Goal: Task Accomplishment & Management: Complete application form

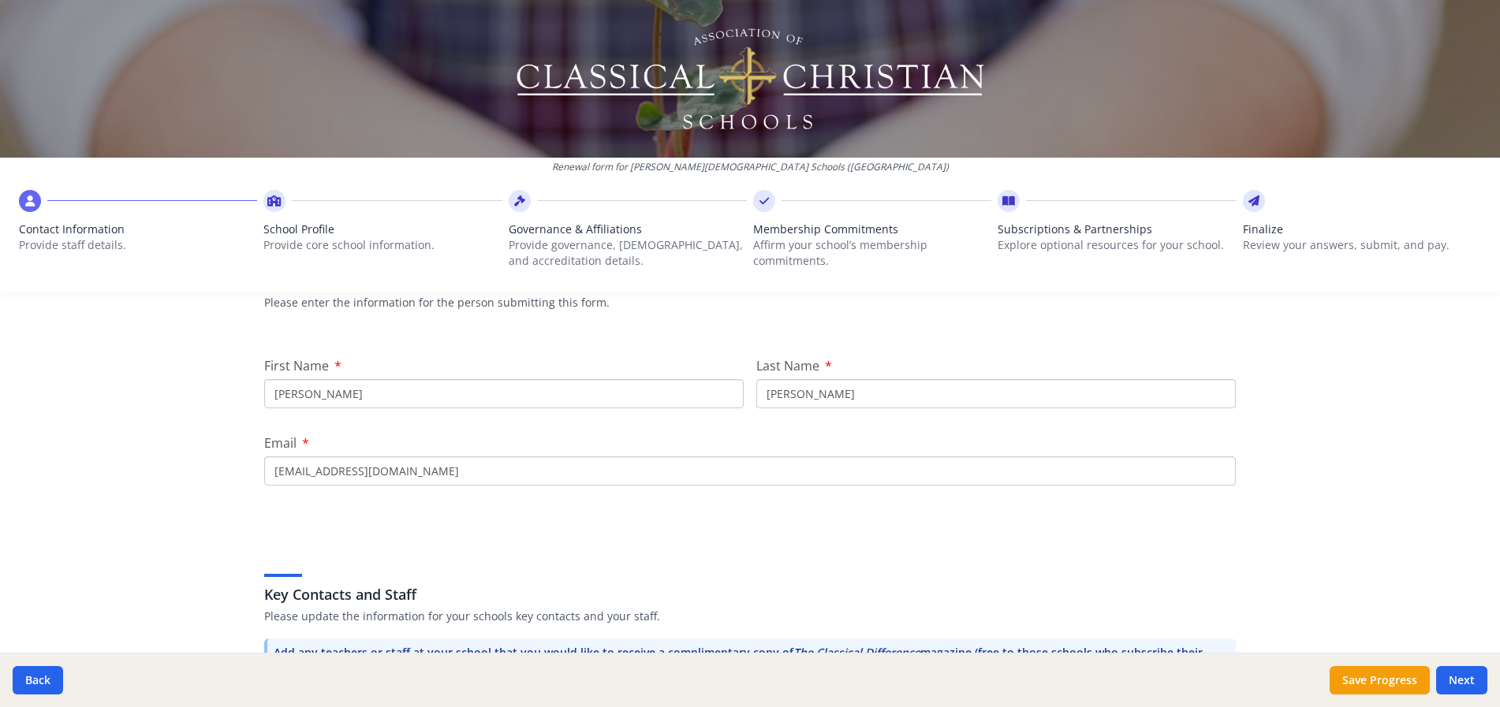
scroll to position [158, 0]
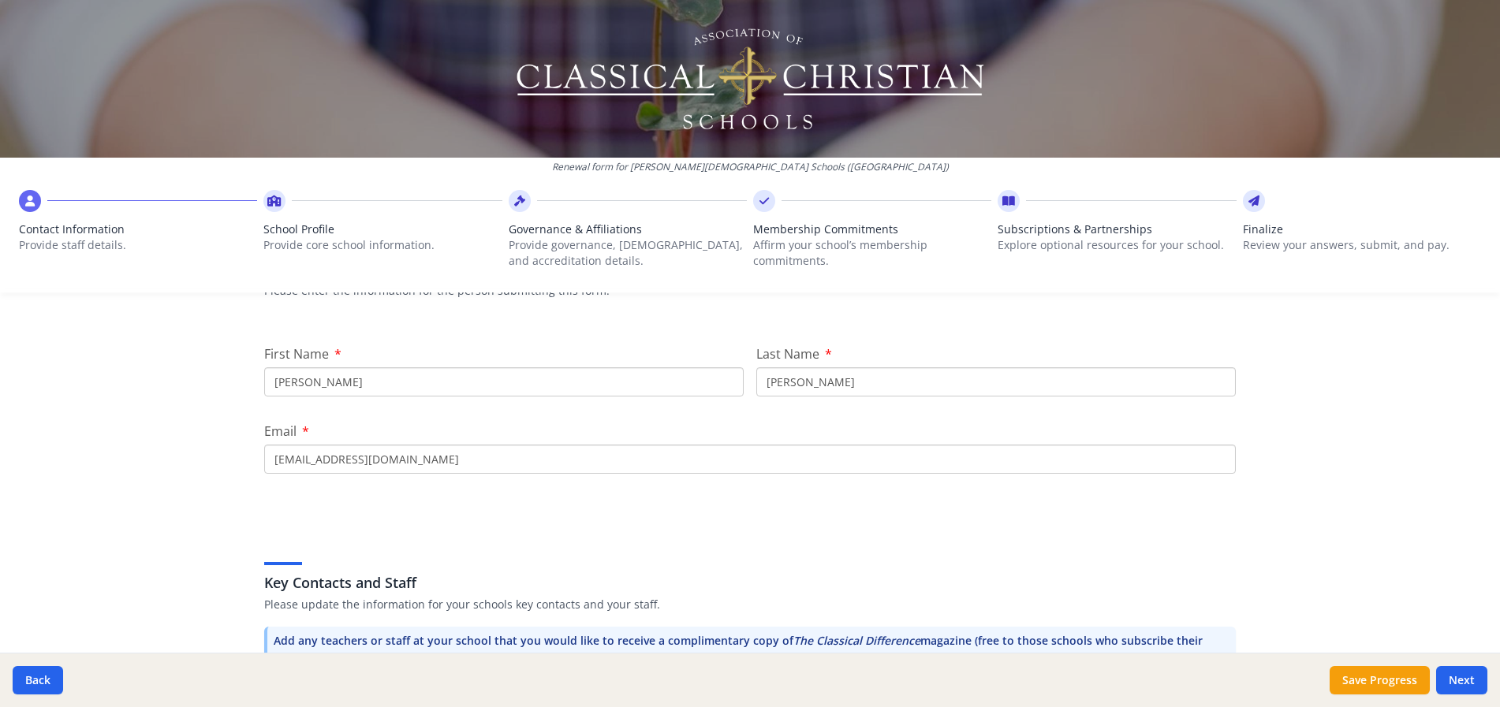
drag, startPoint x: 309, startPoint y: 378, endPoint x: 155, endPoint y: 383, distance: 153.8
click at [164, 382] on div "Renewal form for Toledo Christian Schools (OH) Contact Information Provide staf…" at bounding box center [750, 353] width 1500 height 707
type input "Patrice"
type input "Exton"
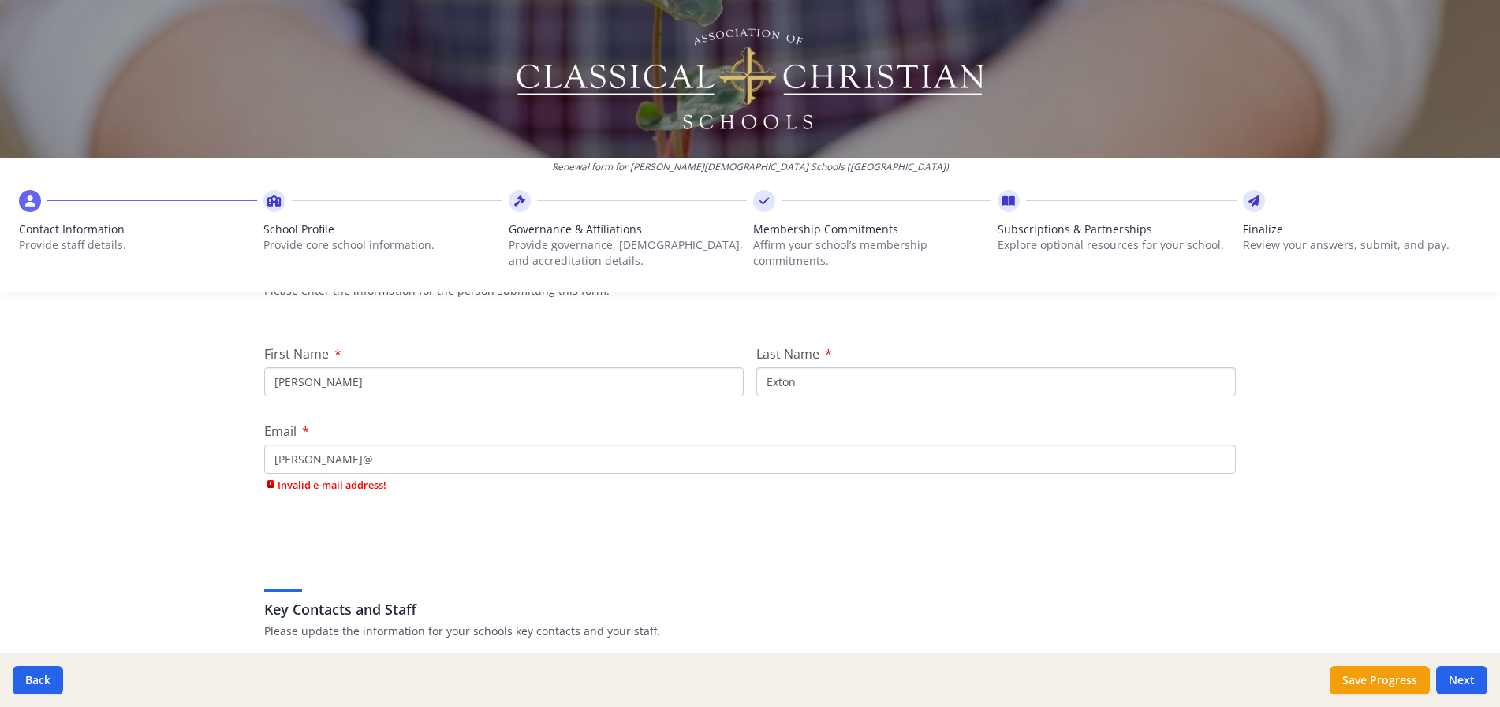
type input "pexton@toledochristian.com"
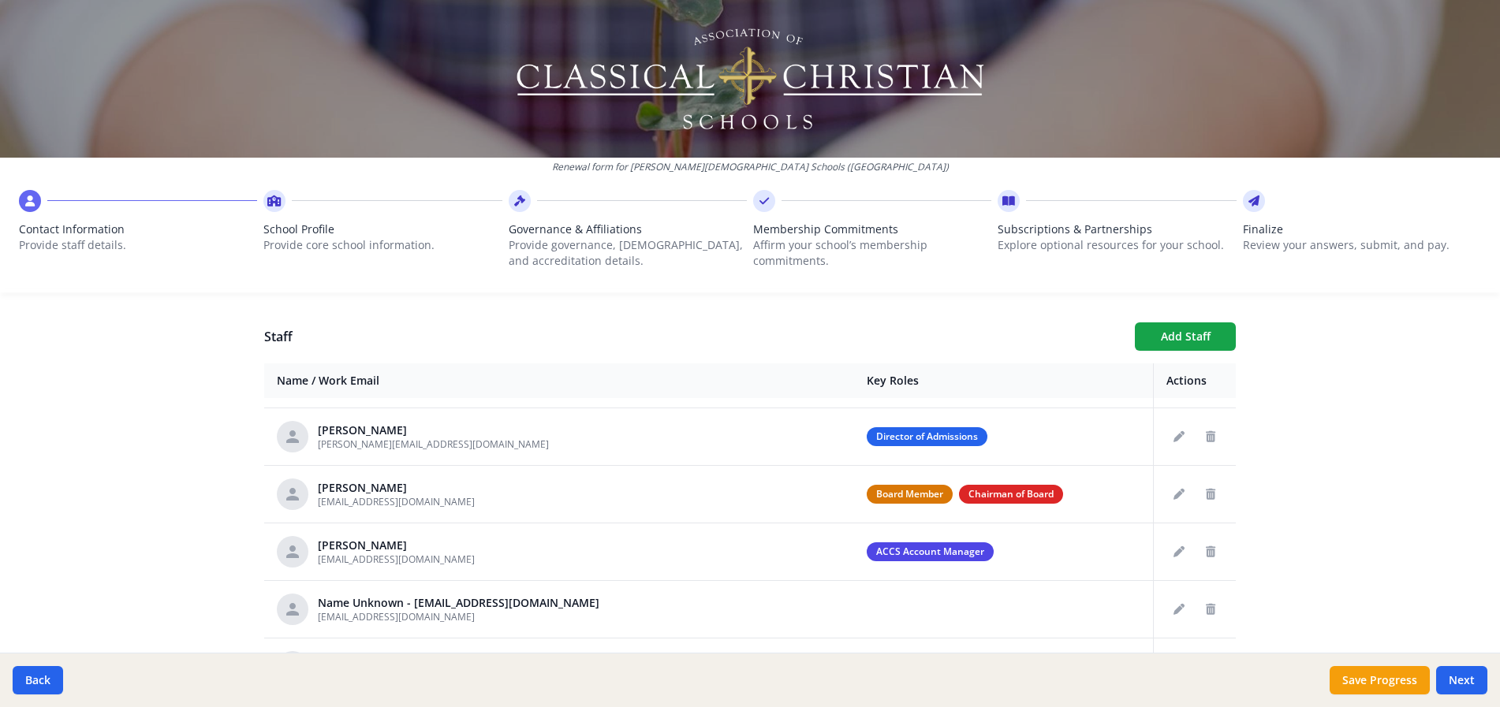
scroll to position [79, 0]
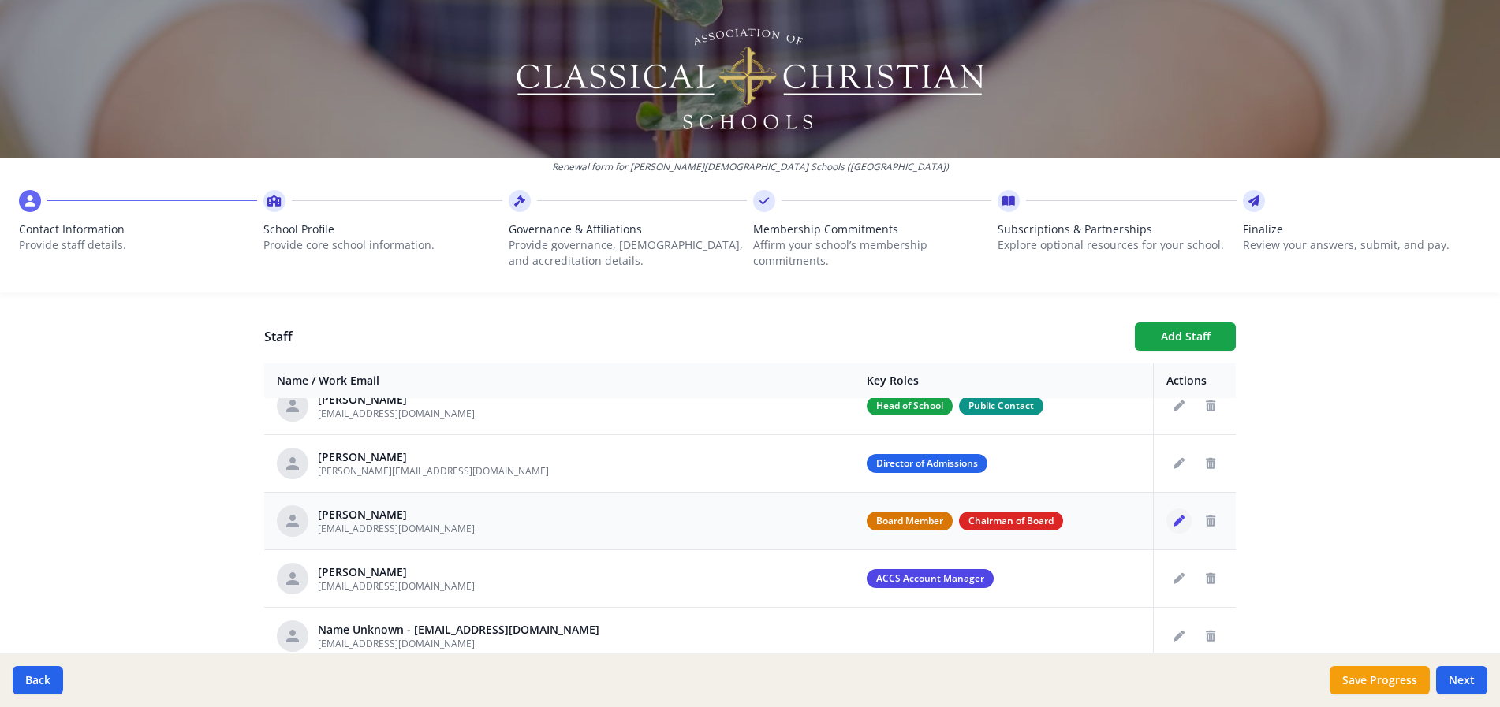
click at [1173, 520] on icon "Edit staff" at bounding box center [1178, 521] width 11 height 11
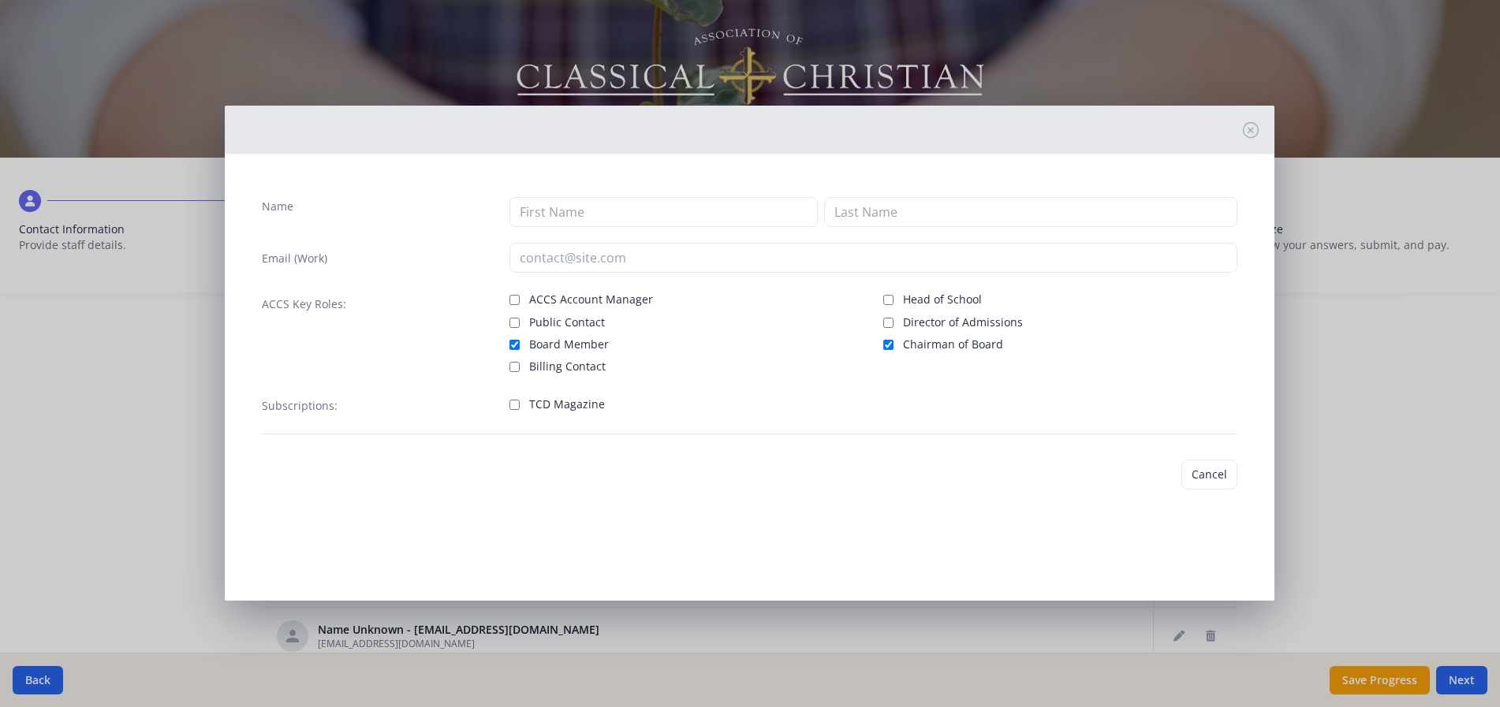
type input "Richard"
type input "Marshall"
type input "rmarshall@genacross.org"
checkbox input "true"
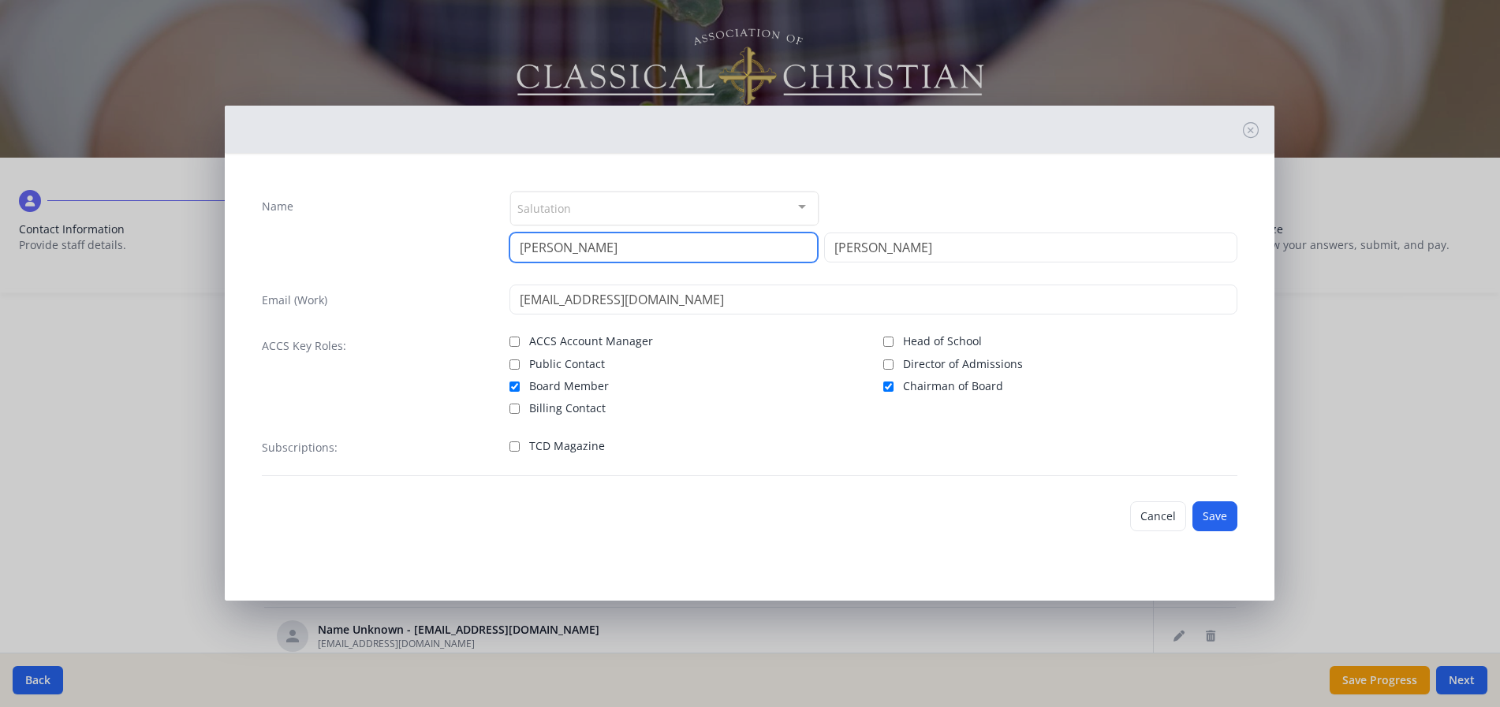
drag, startPoint x: 581, startPoint y: 252, endPoint x: 476, endPoint y: 247, distance: 105.0
click at [476, 247] on div "Name Salutation Mr. Mrs. Ms. Dr. Rev. Fr. Esq. No elements found. Consider chan…" at bounding box center [749, 230] width 975 height 78
type input "Kurt"
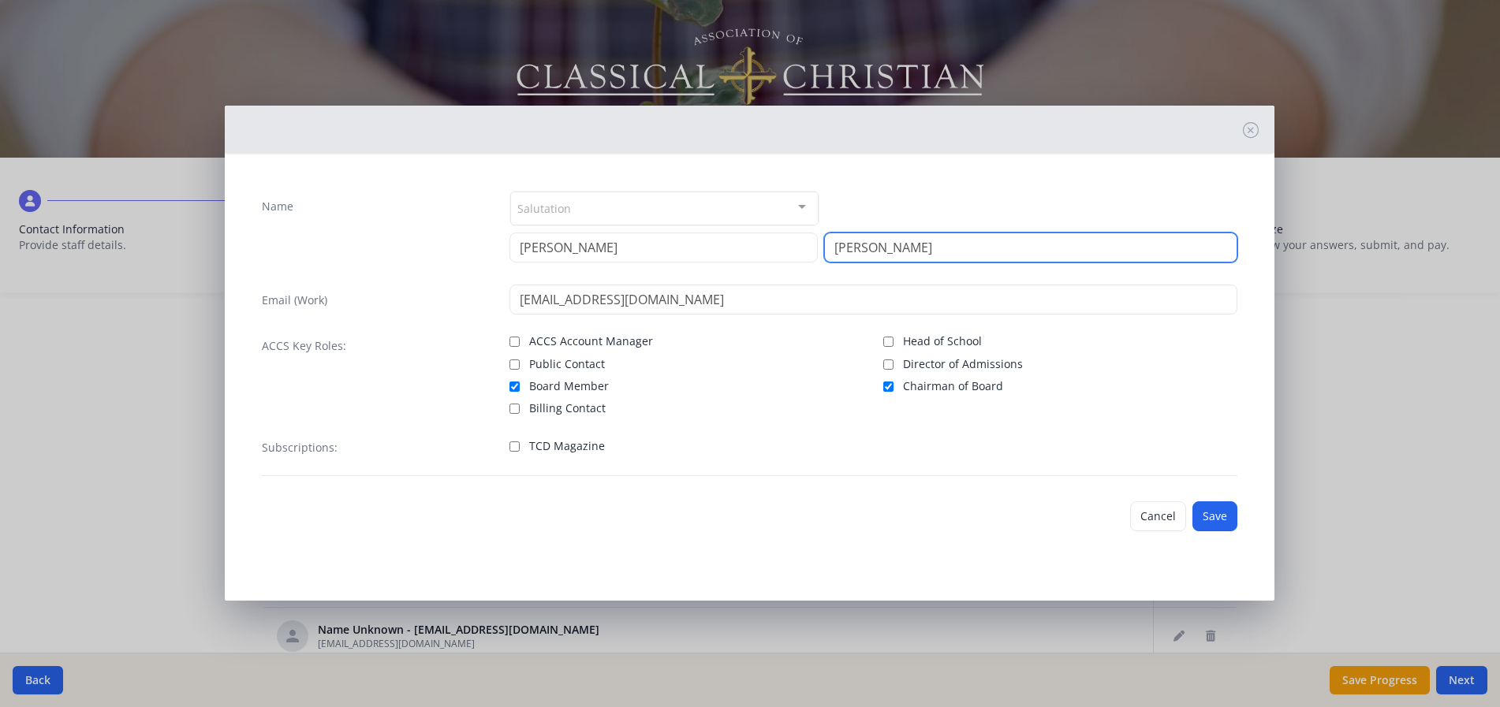
type input "Huber"
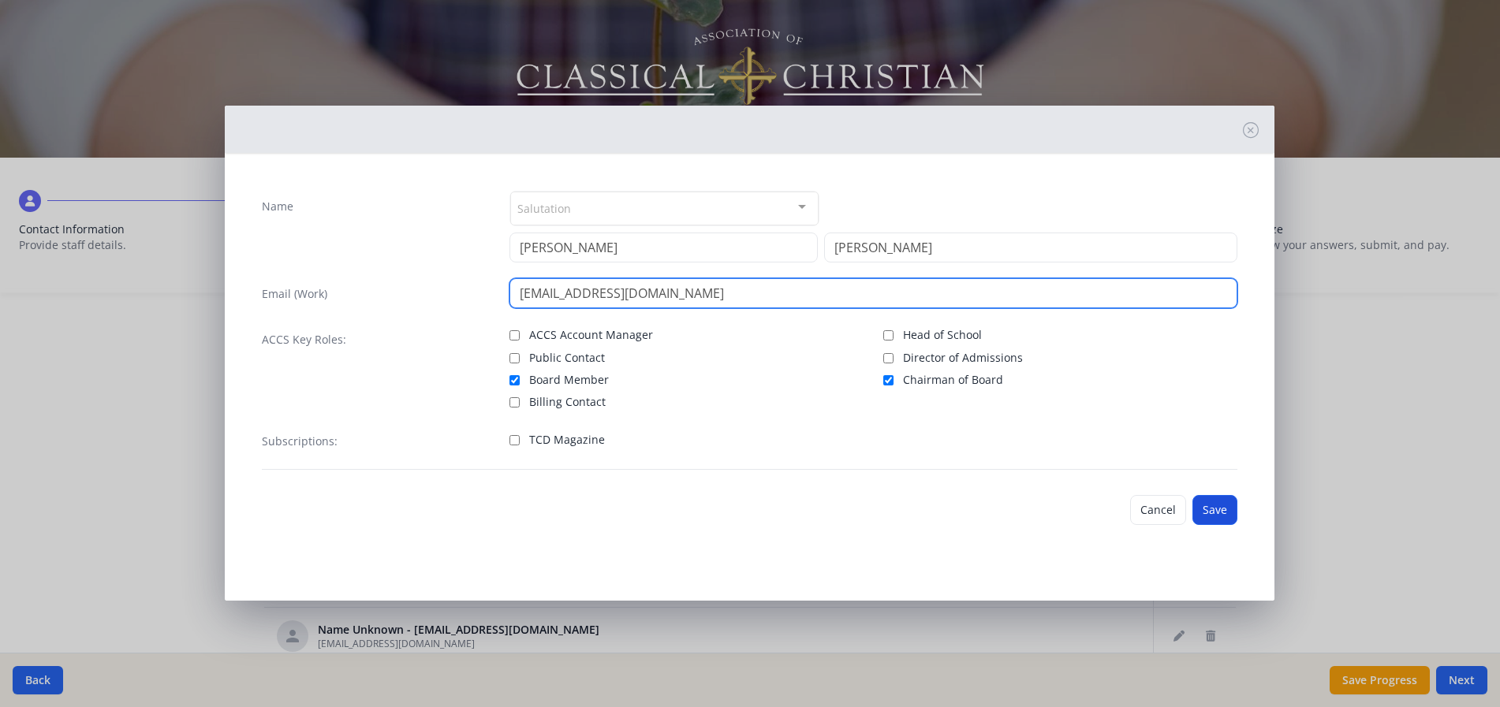
type input "khuber1@gmail.com"
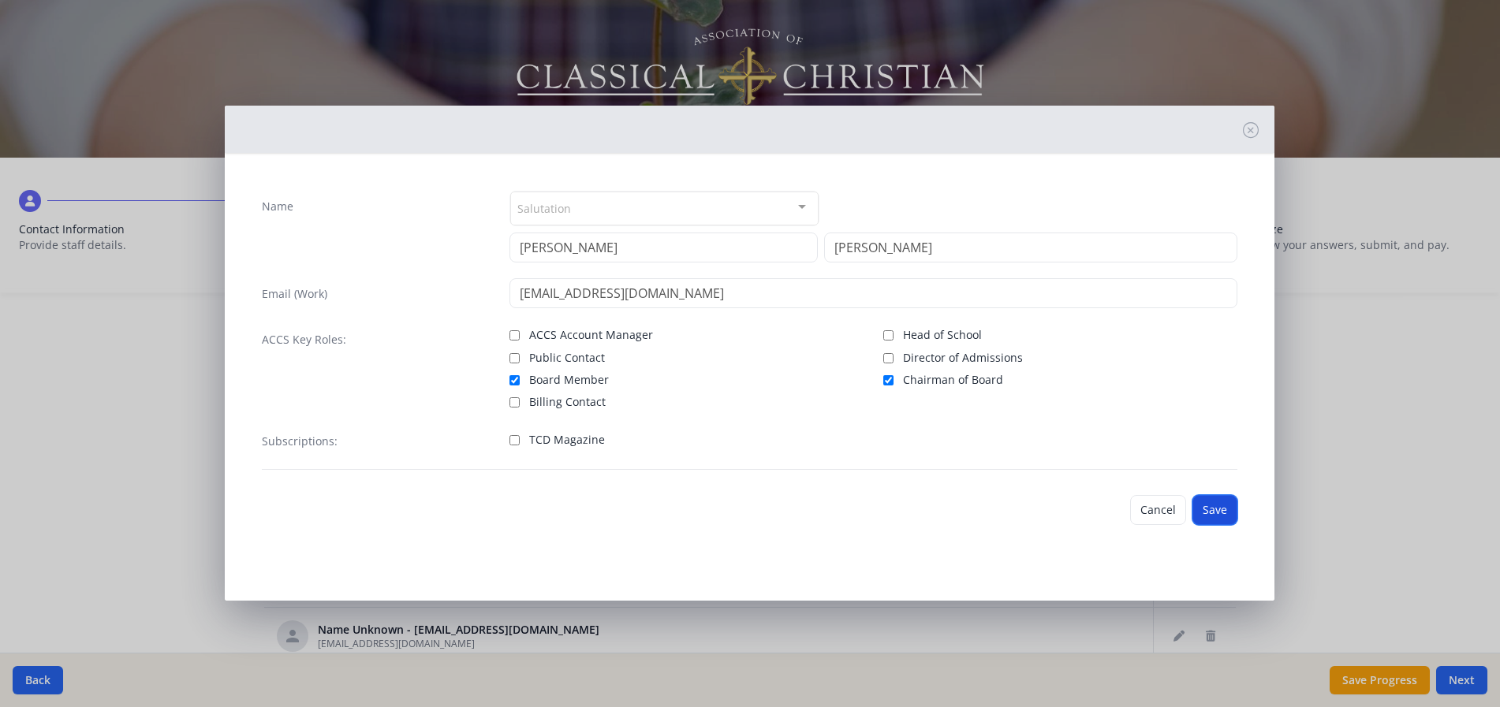
click at [1219, 514] on button "Save" at bounding box center [1214, 510] width 45 height 30
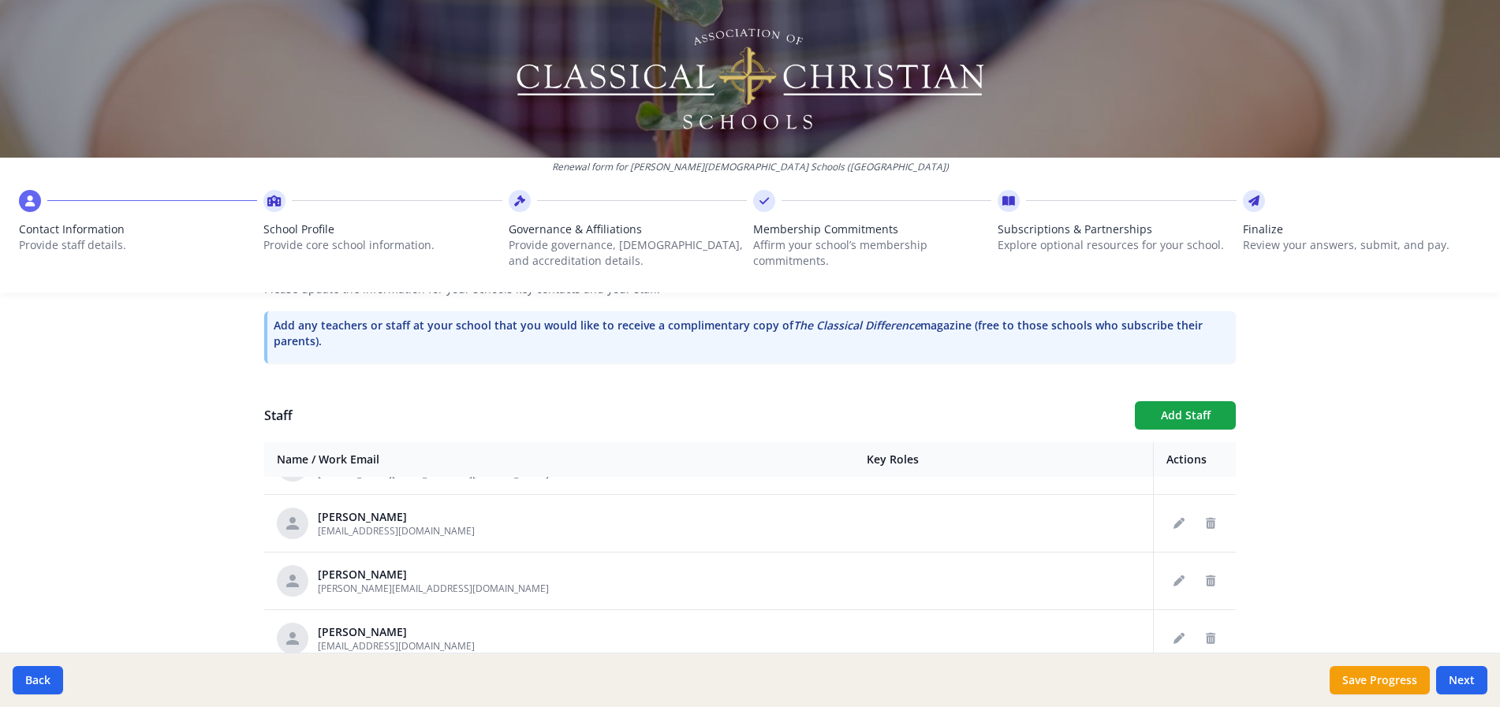
scroll to position [473, 0]
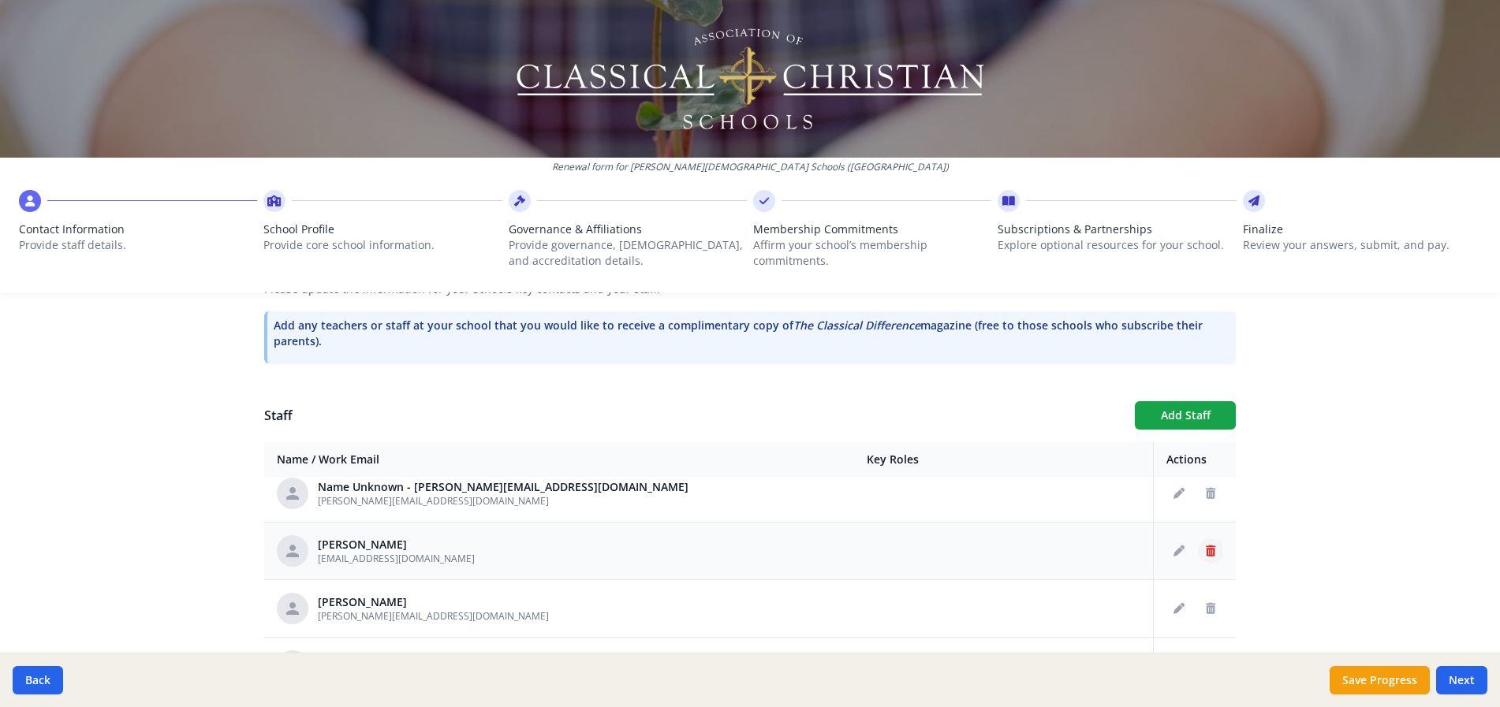
click at [1205, 552] on icon "Delete staff" at bounding box center [1209, 551] width 9 height 11
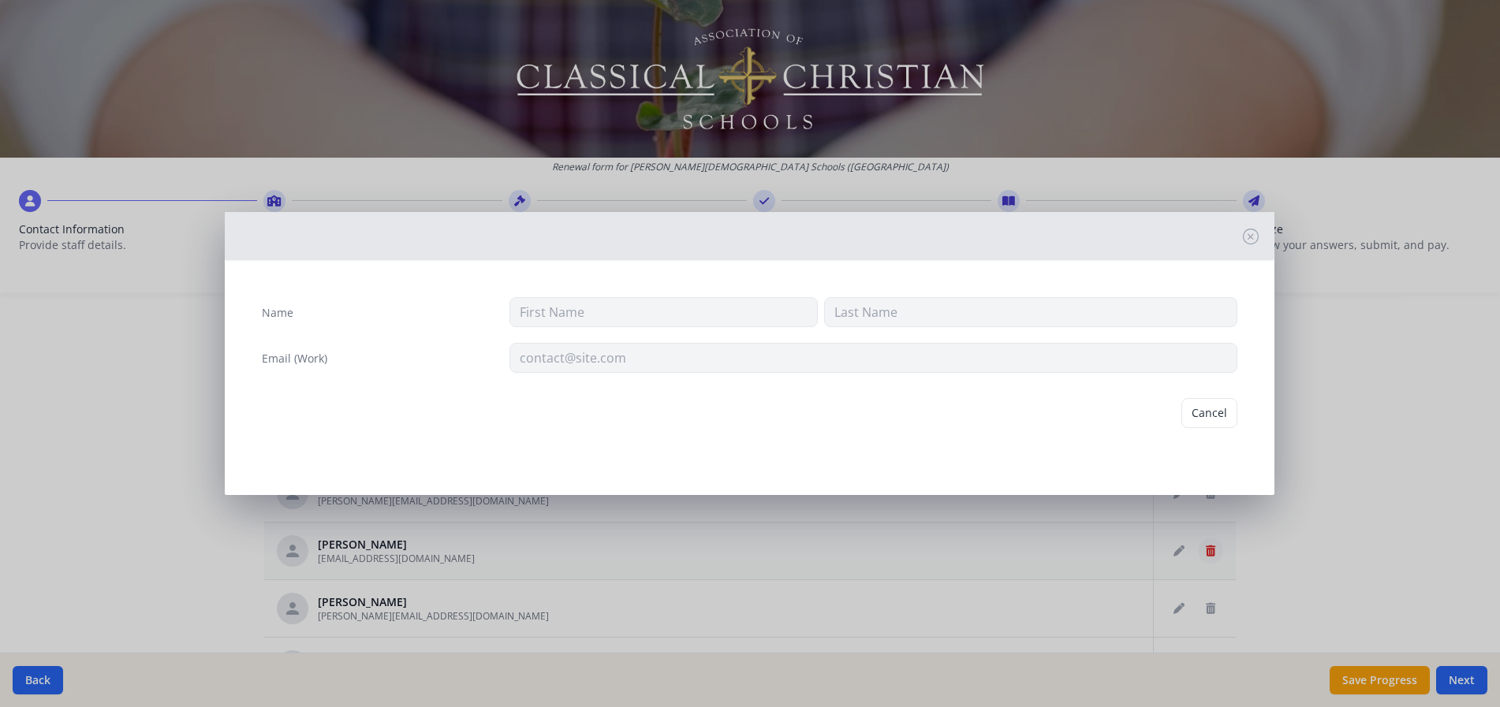
type input "Hannah"
type input "Allison"
type input "hallison@toledochristian.com"
click at [1199, 417] on button "Delete" at bounding box center [1210, 419] width 54 height 30
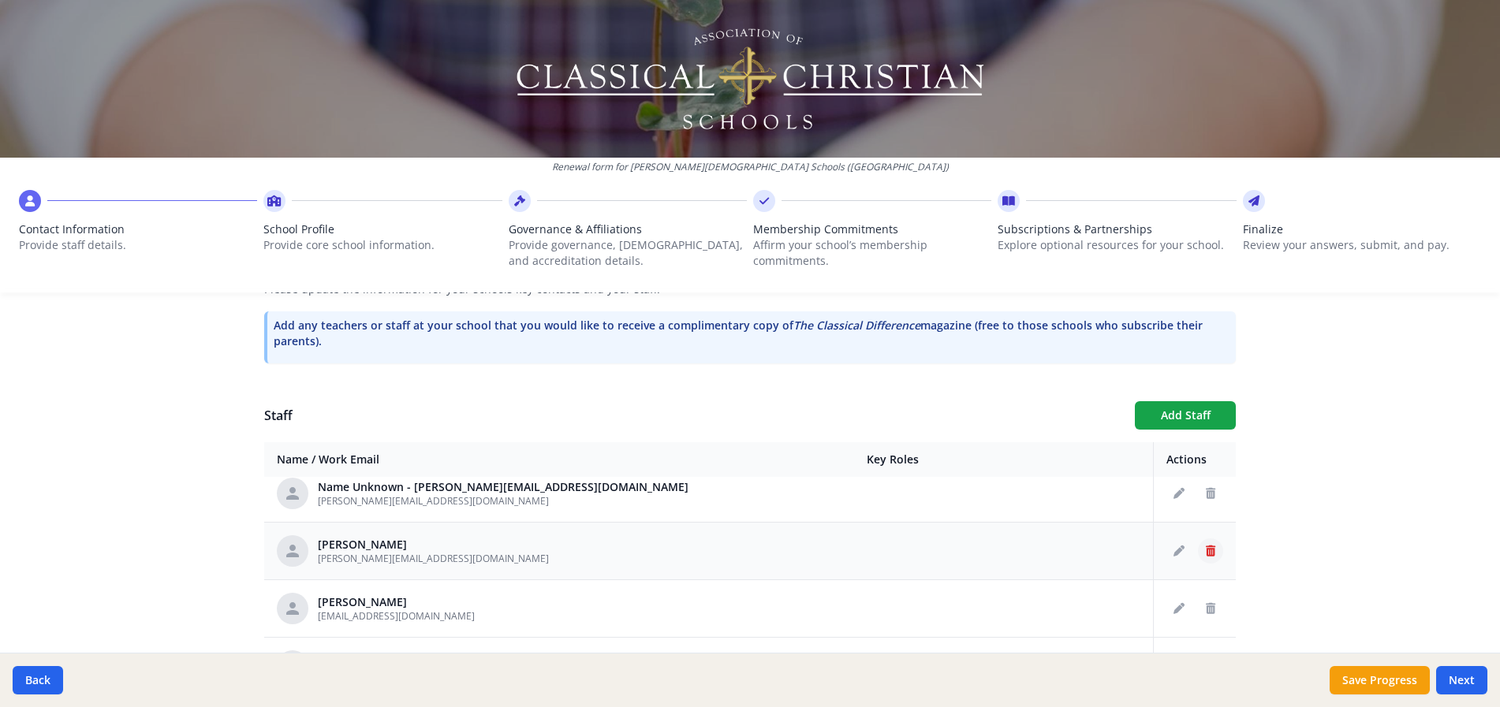
click at [1205, 551] on icon "Delete staff" at bounding box center [1209, 551] width 9 height 11
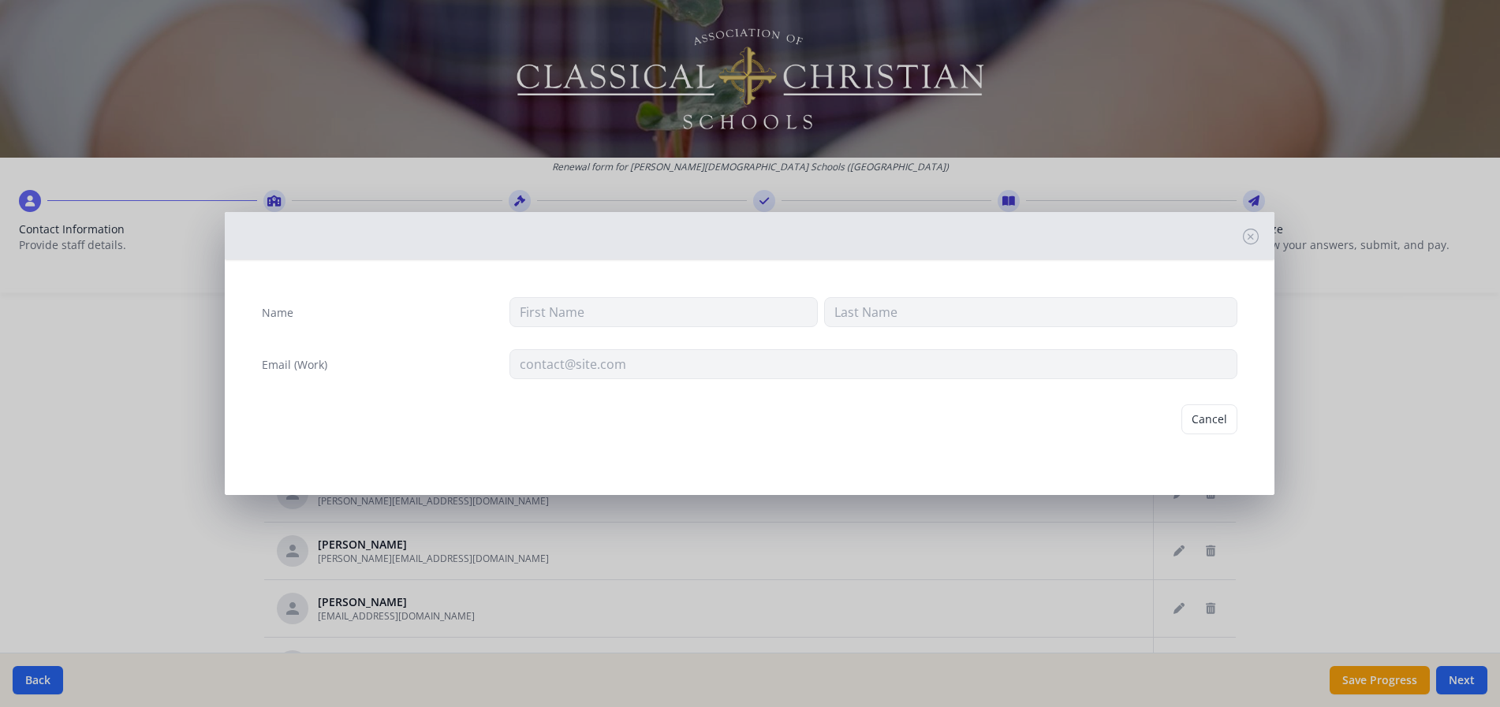
type input "Sarah"
type input "Anderson"
type input "sanderson@toledochristian.com"
click at [1205, 414] on button "Delete" at bounding box center [1210, 419] width 54 height 30
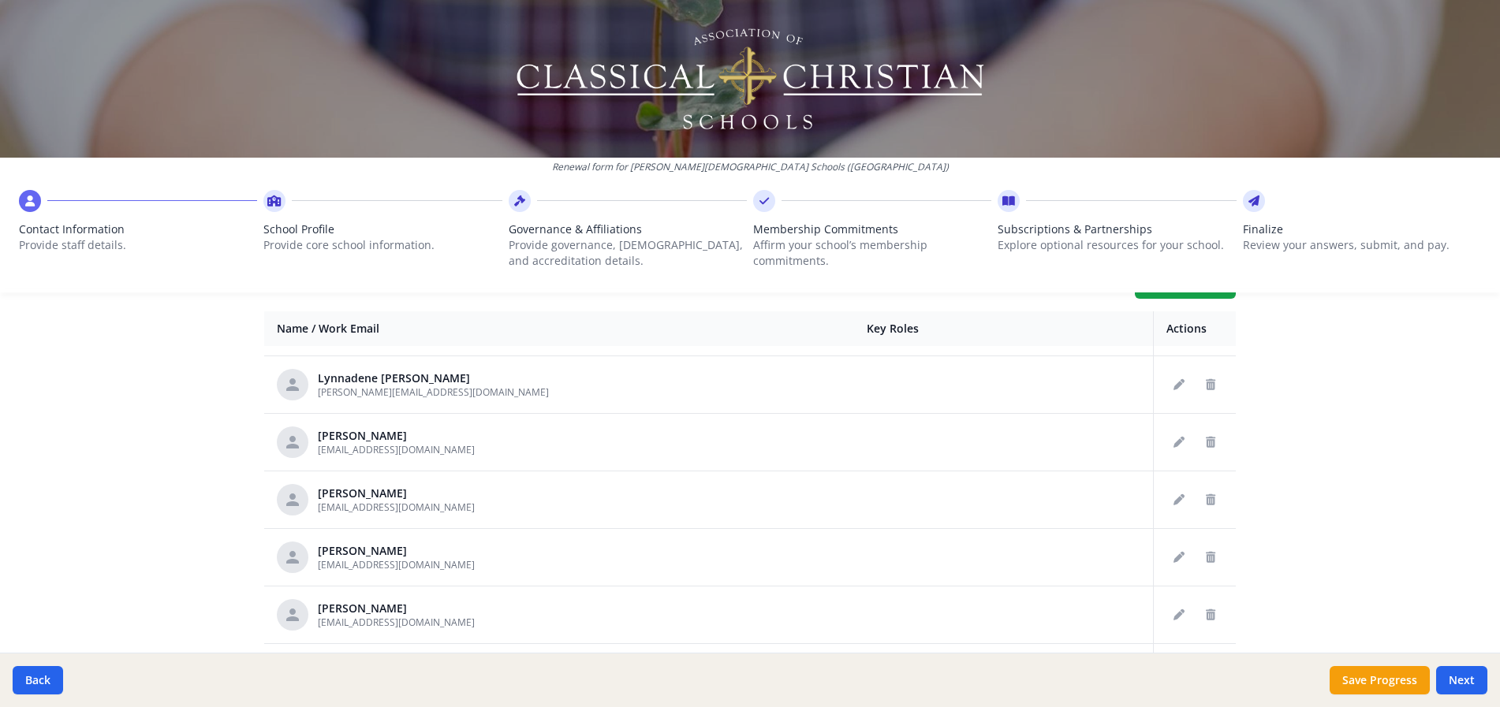
scroll to position [631, 0]
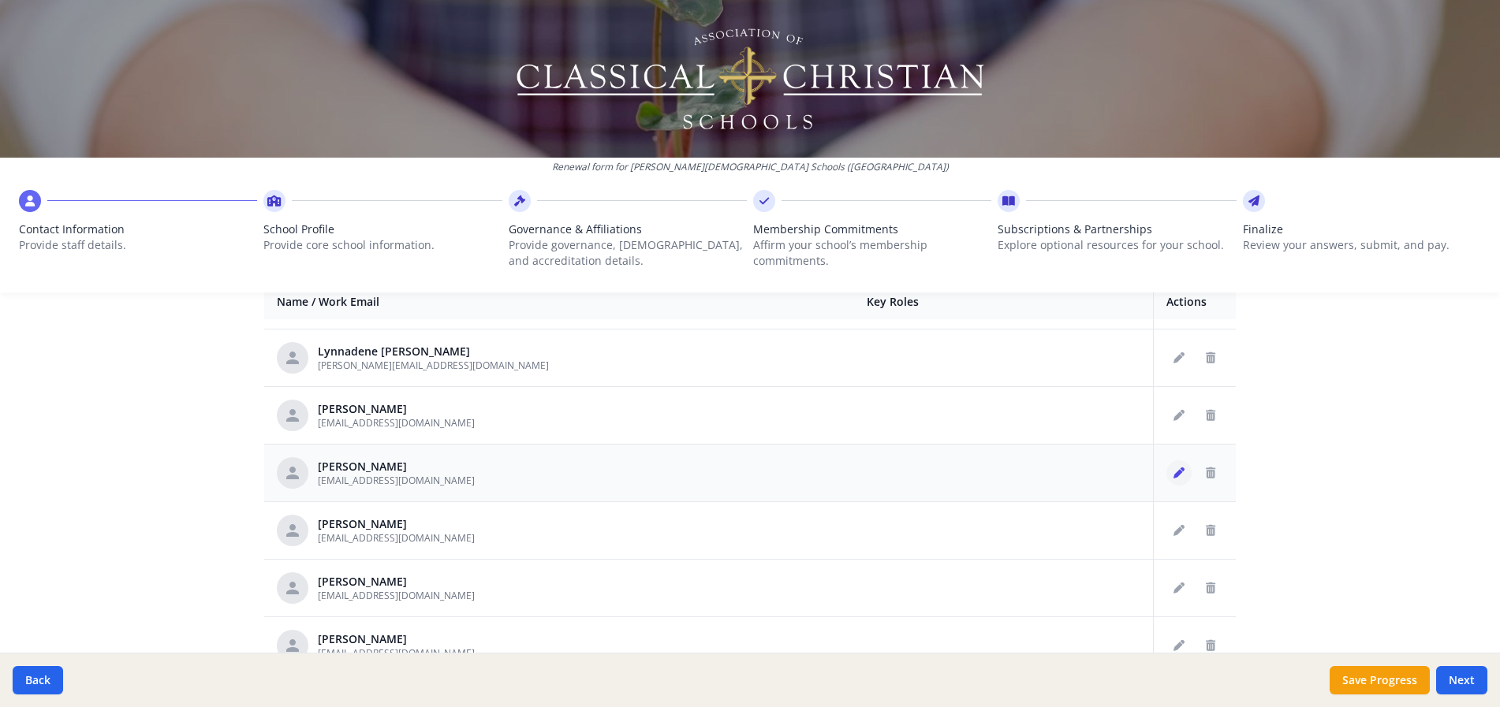
click at [1173, 472] on icon "Edit staff" at bounding box center [1178, 473] width 11 height 11
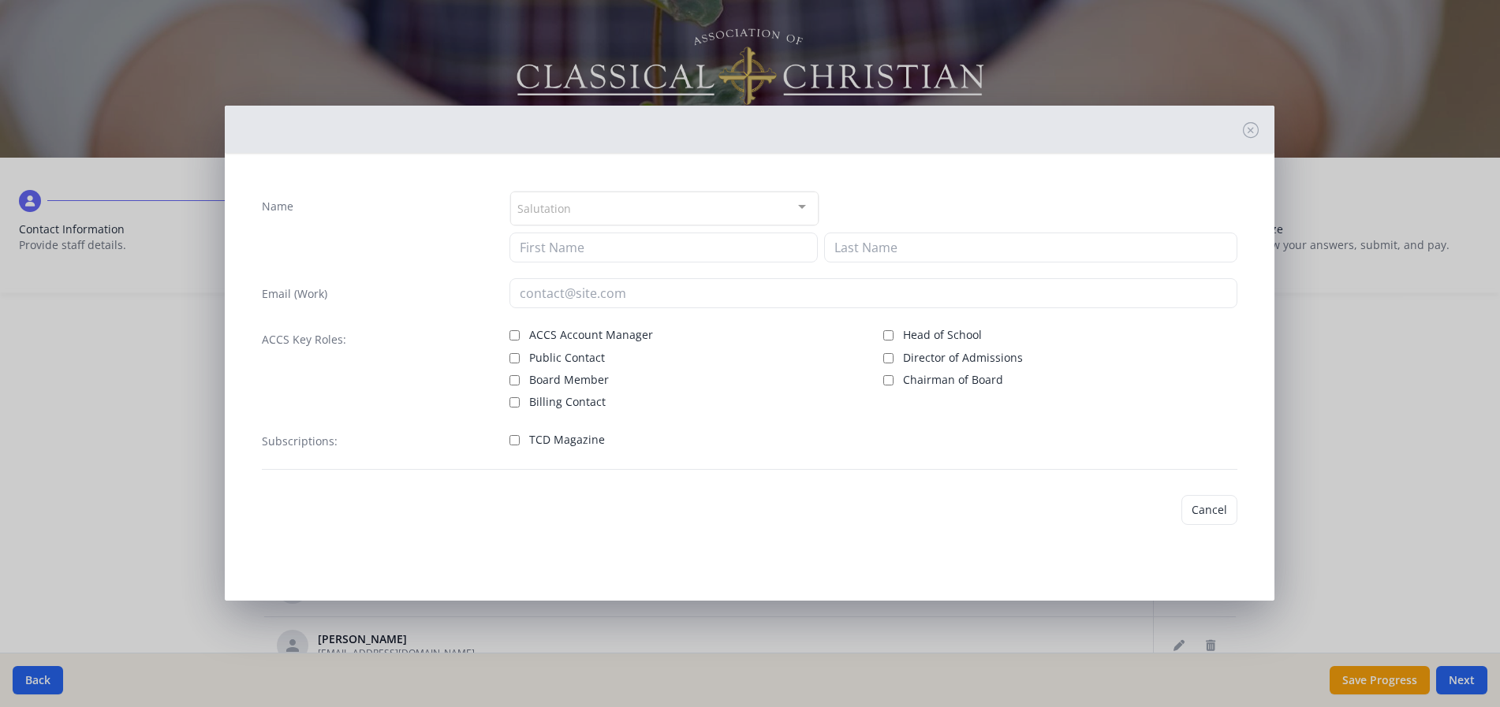
type input "Lillian"
type input "DelVerne"
type input "ldelverne@toledochristian.com"
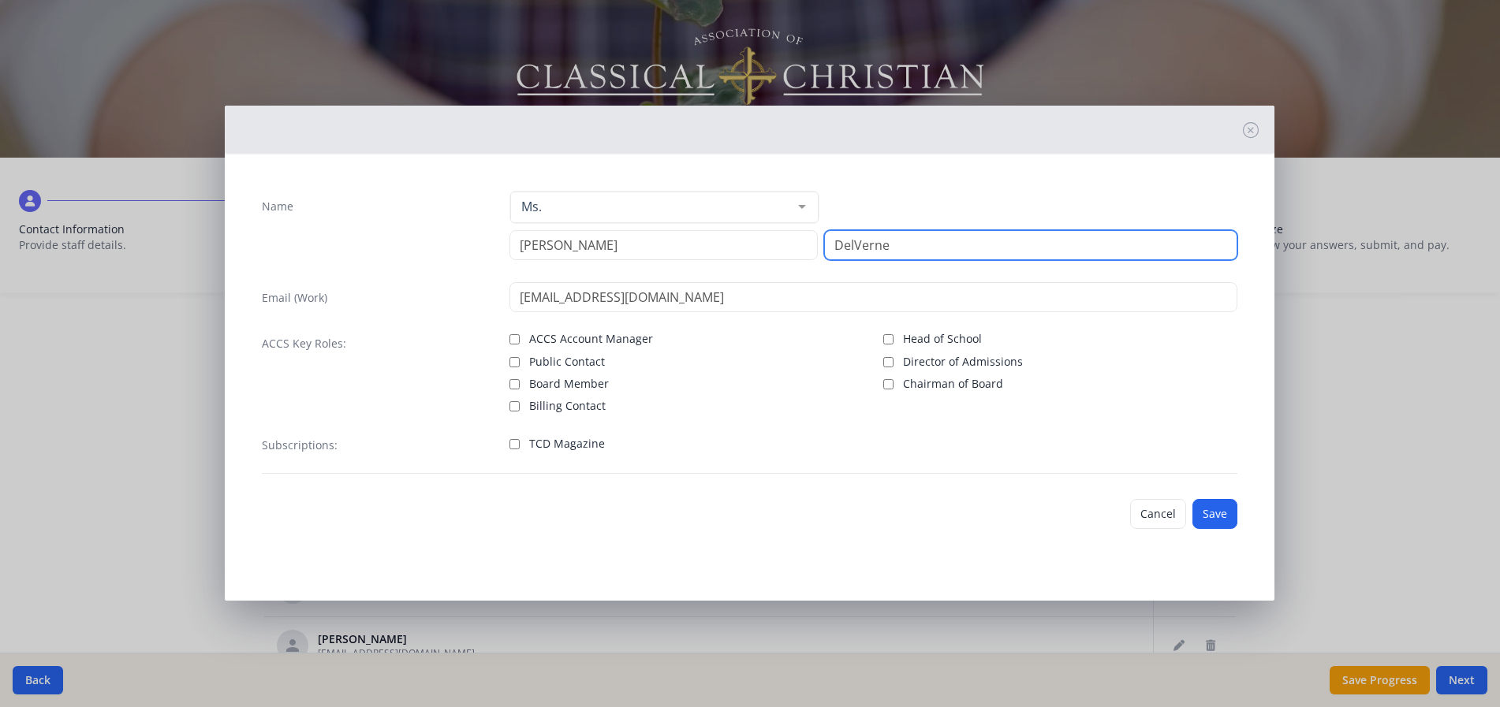
drag, startPoint x: 900, startPoint y: 246, endPoint x: 823, endPoint y: 246, distance: 77.3
click at [823, 246] on div "Lillian DelVerne" at bounding box center [873, 245] width 728 height 30
type input "Tester"
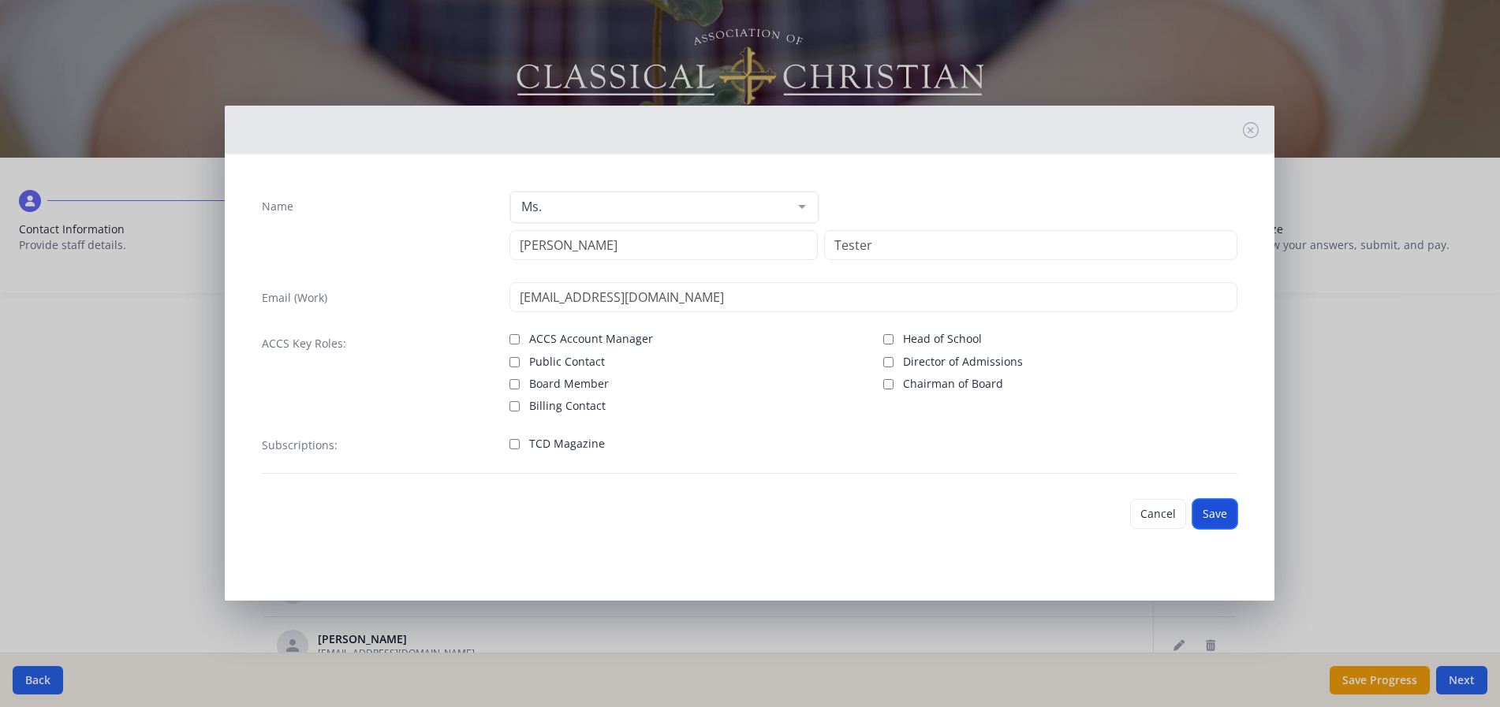
click at [1212, 519] on button "Save" at bounding box center [1214, 514] width 45 height 30
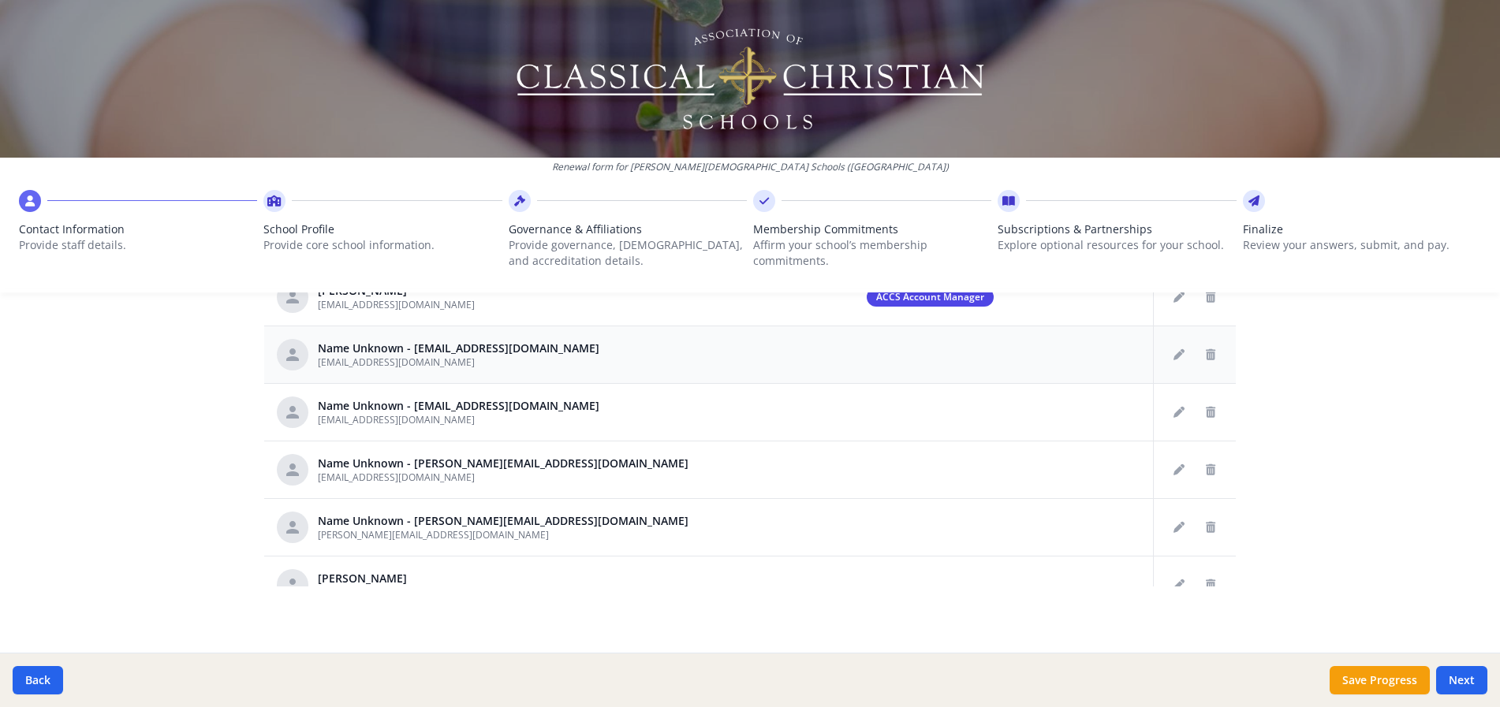
scroll to position [158, 0]
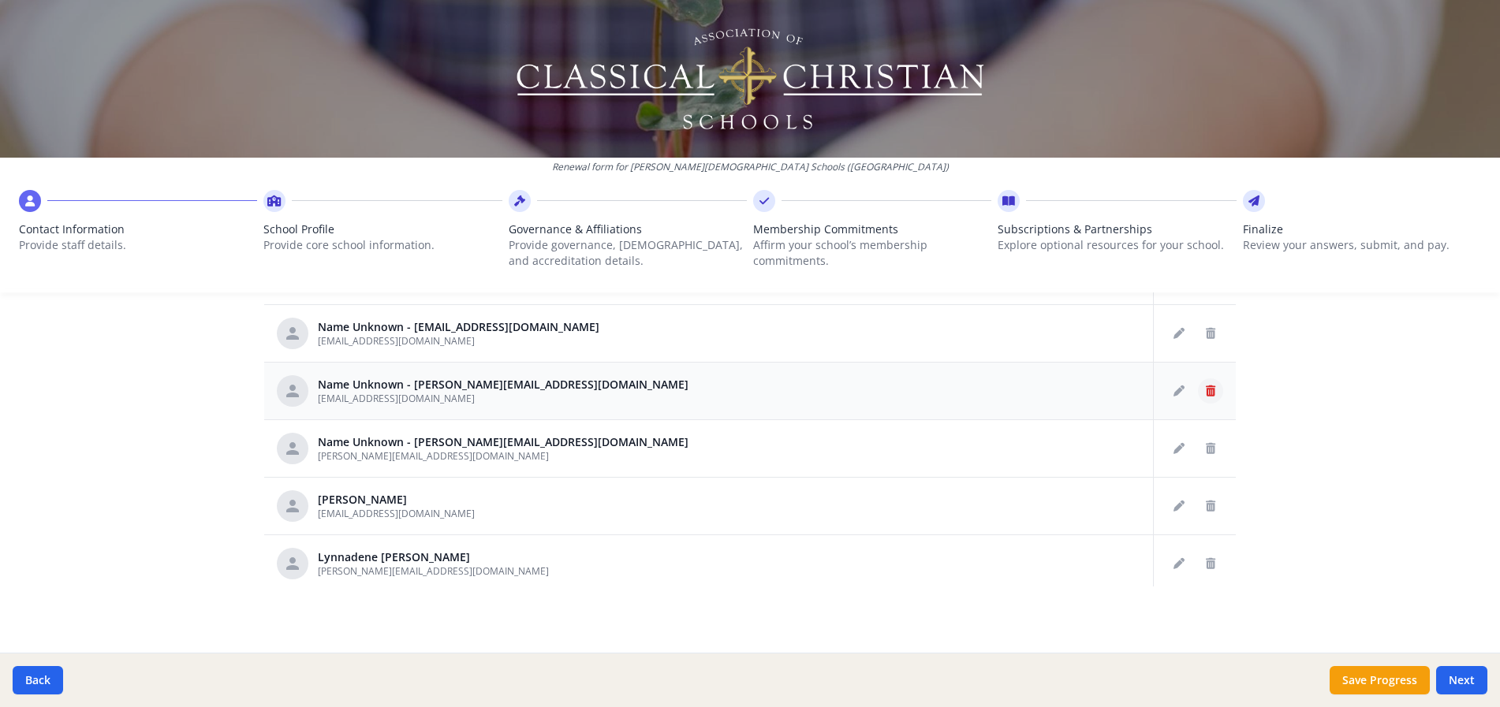
click at [1205, 391] on icon "Delete staff" at bounding box center [1209, 391] width 9 height 11
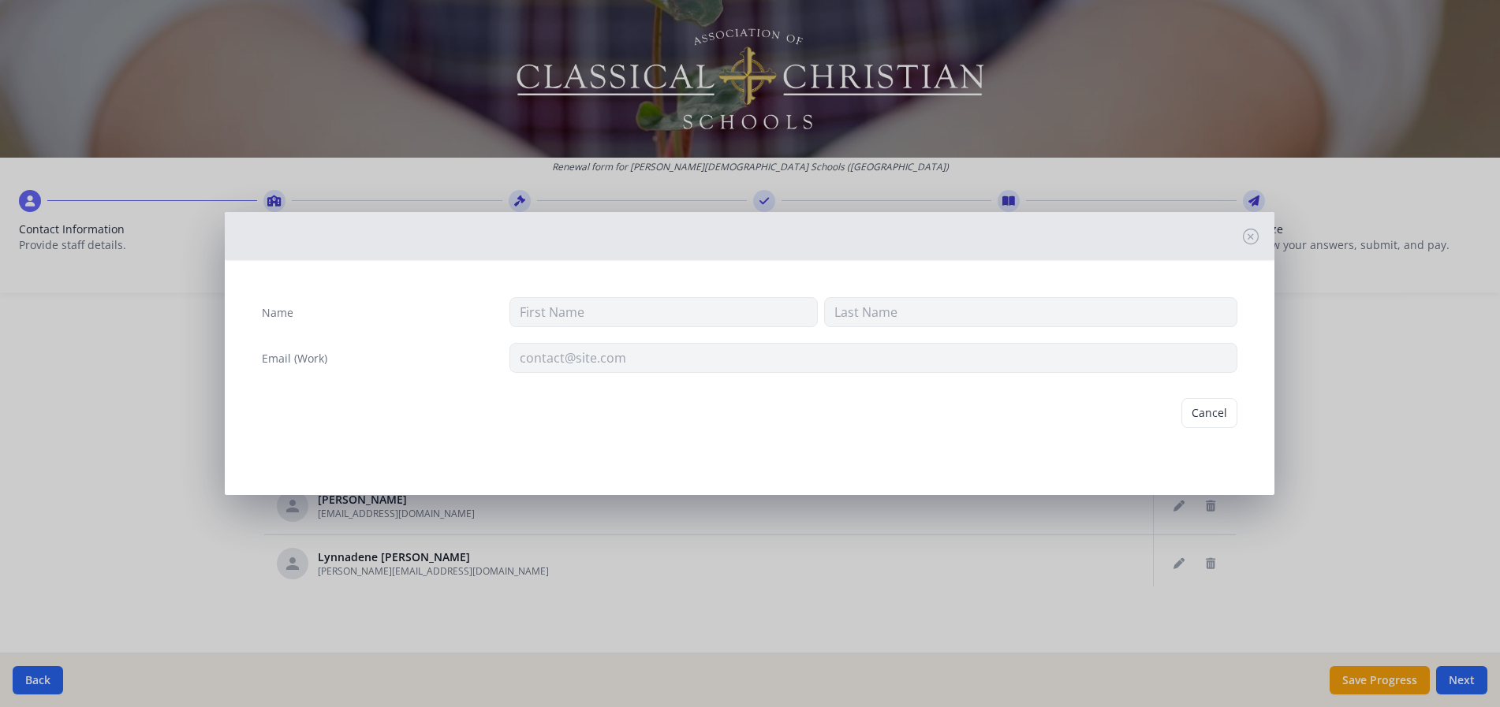
type input "dwalker@toledochristian.com"
click at [1221, 421] on button "Delete" at bounding box center [1210, 419] width 54 height 30
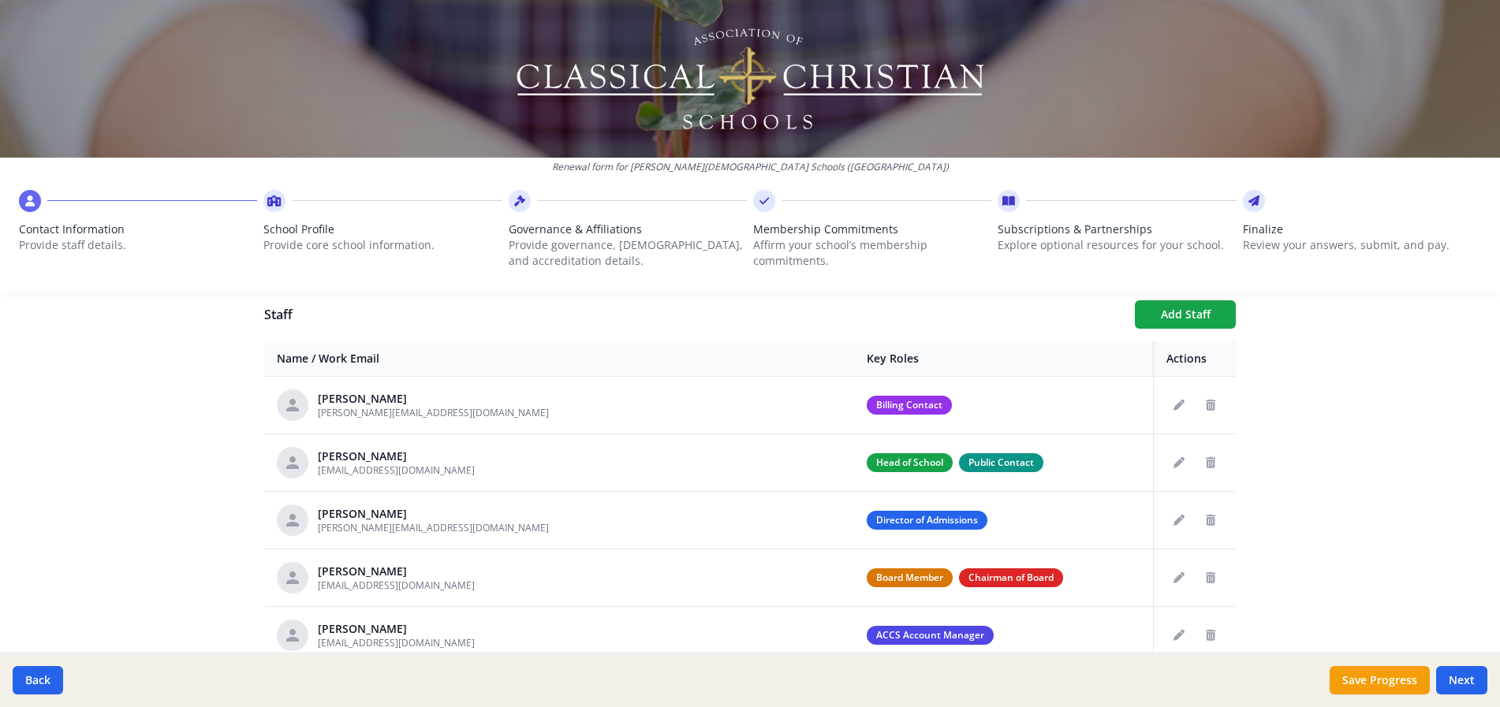
scroll to position [518, 0]
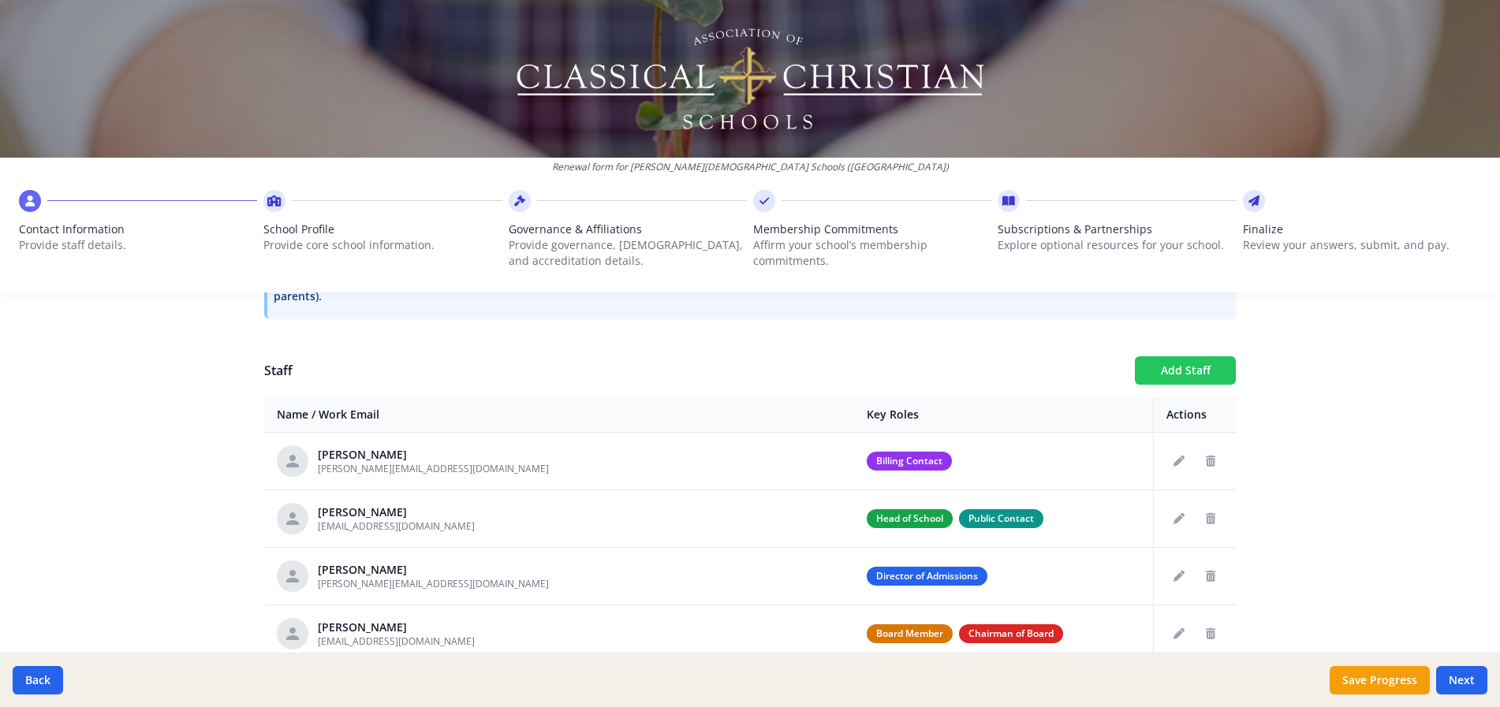
click at [1164, 363] on button "Add Staff" at bounding box center [1185, 370] width 101 height 28
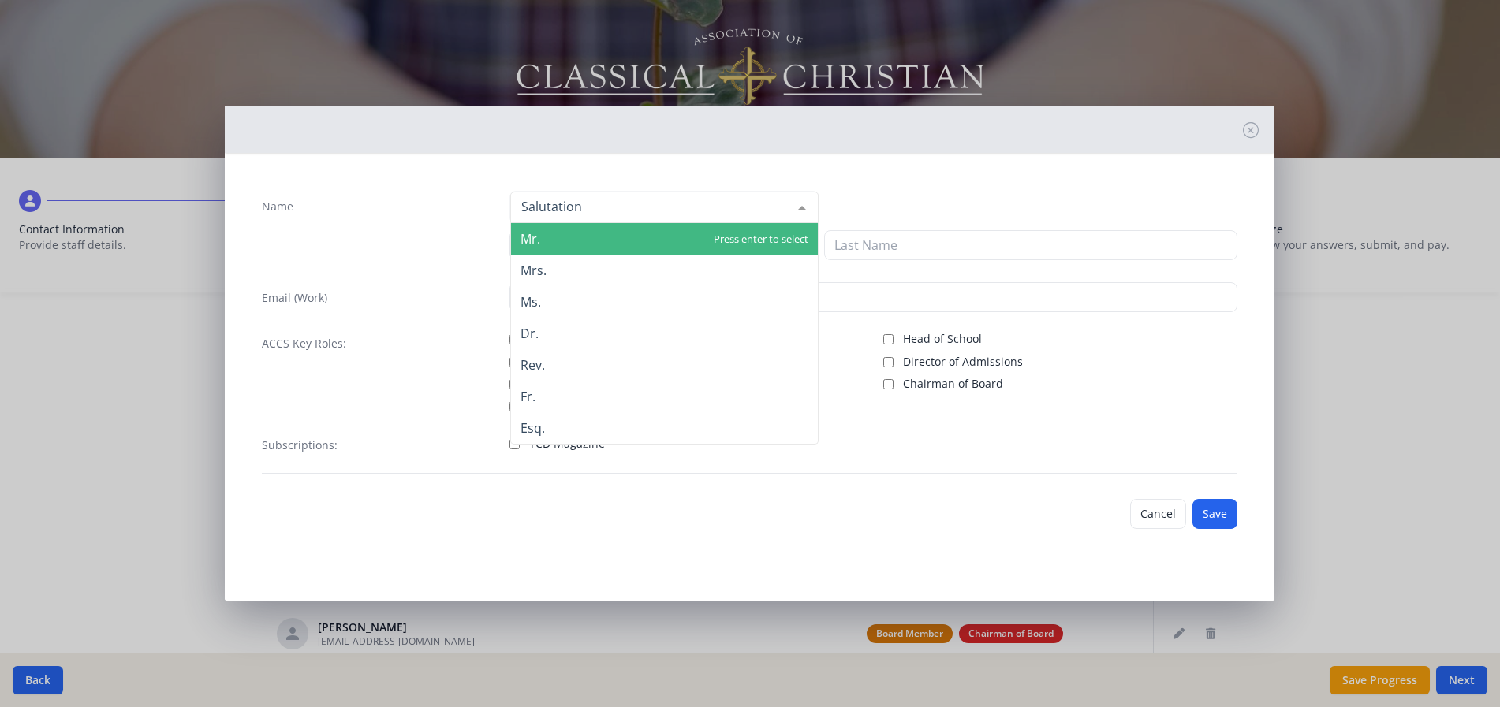
click at [580, 203] on div at bounding box center [664, 208] width 308 height 32
click at [535, 243] on span "Mr." at bounding box center [530, 238] width 20 height 17
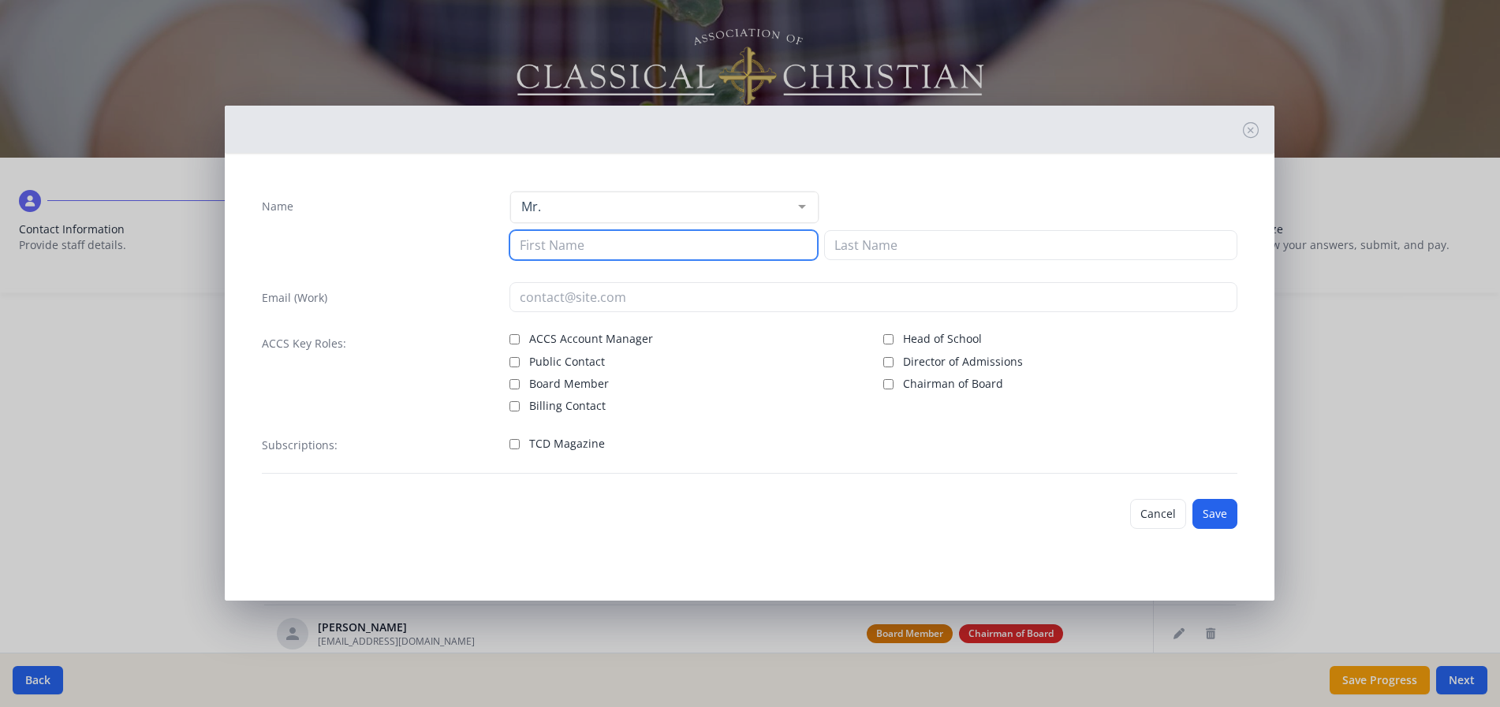
click at [534, 244] on input at bounding box center [663, 245] width 308 height 30
type input "Ben"
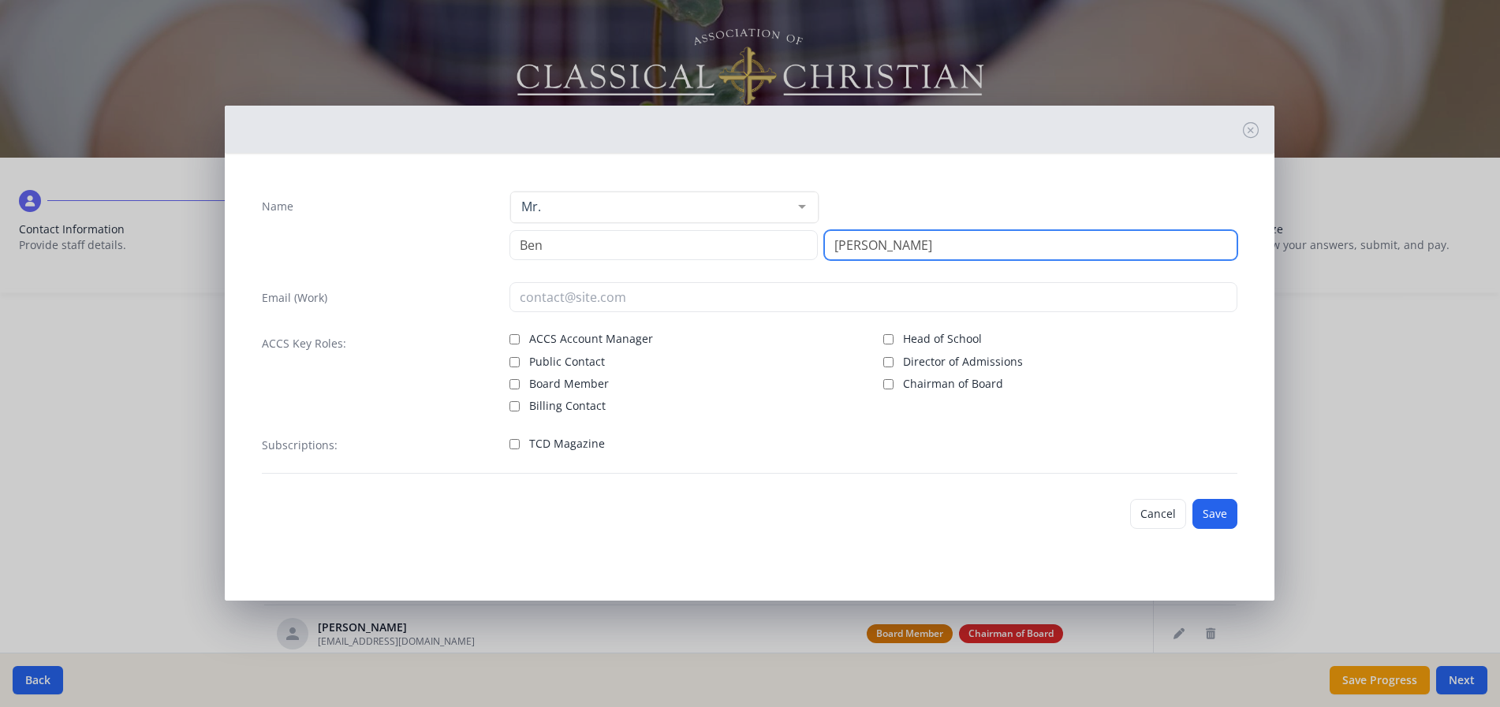
type input "Cramer"
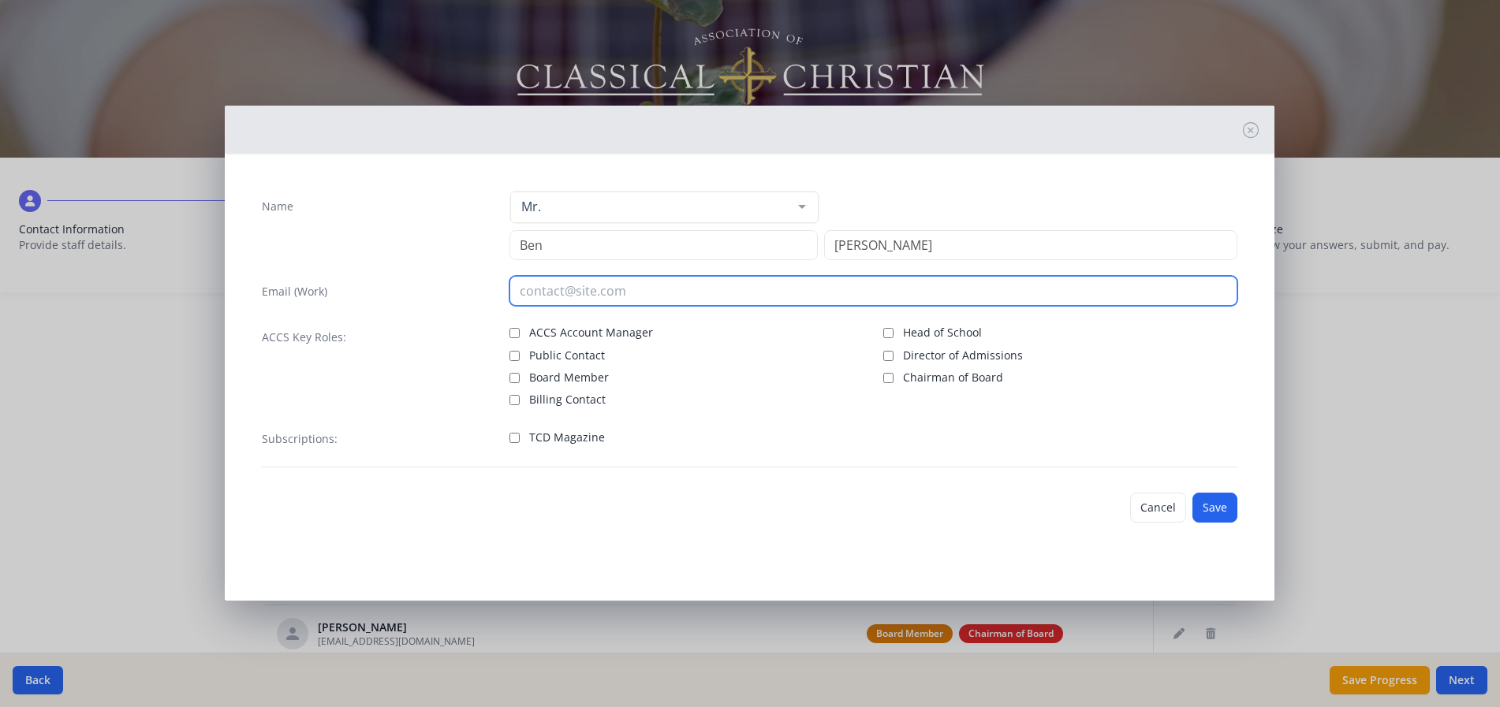
click at [531, 300] on input "email" at bounding box center [873, 291] width 728 height 30
type input "bcramer@toledochristian.com"
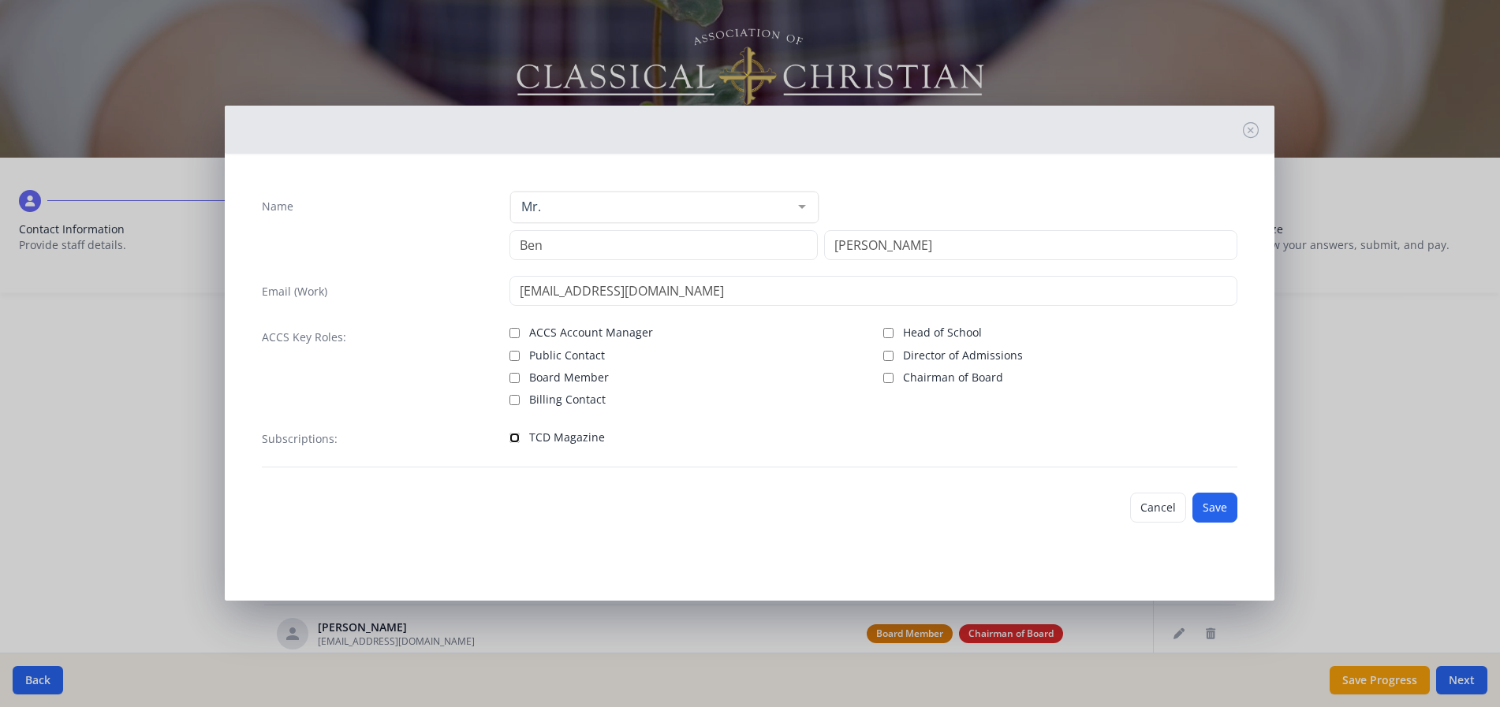
click at [512, 439] on input "TCD Magazine" at bounding box center [514, 438] width 10 height 10
checkbox input "true"
click at [1213, 507] on button "Save" at bounding box center [1214, 508] width 45 height 30
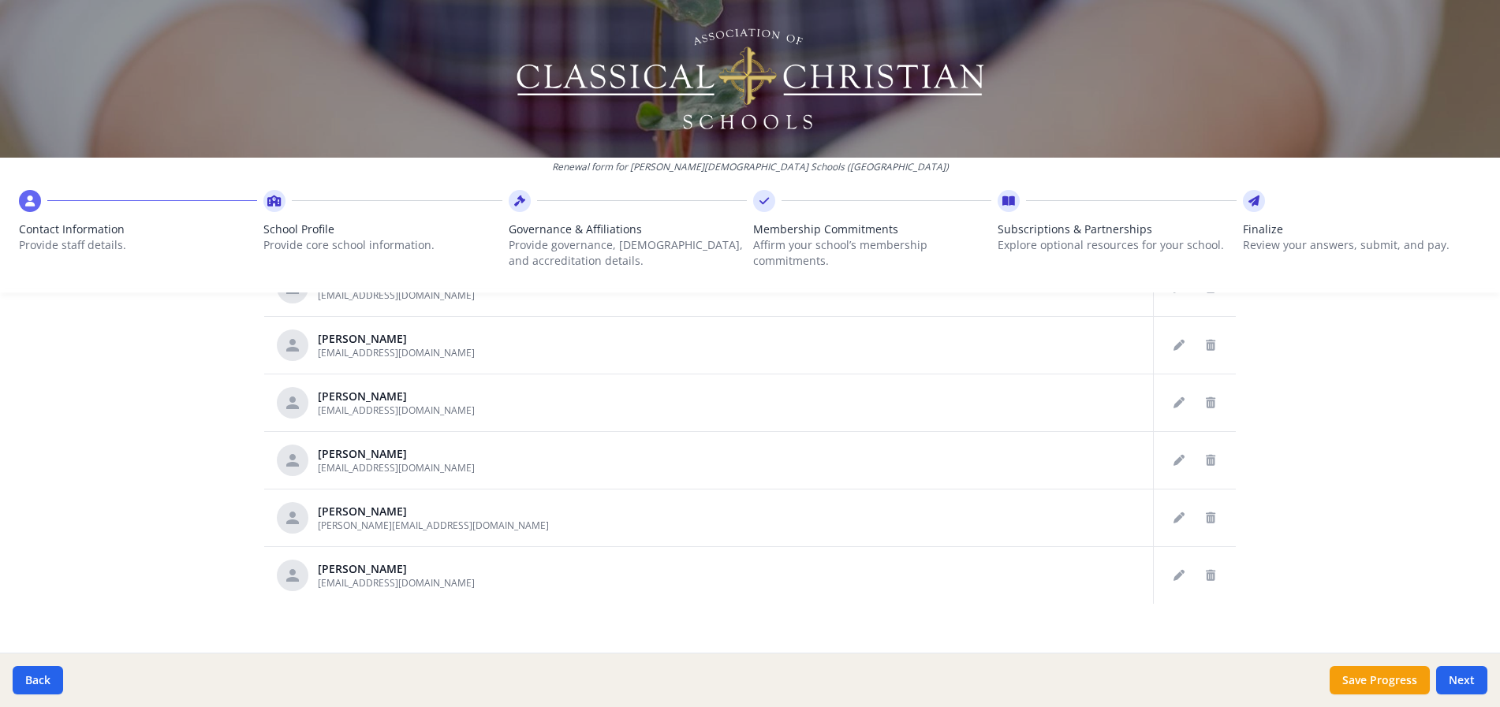
scroll to position [833, 0]
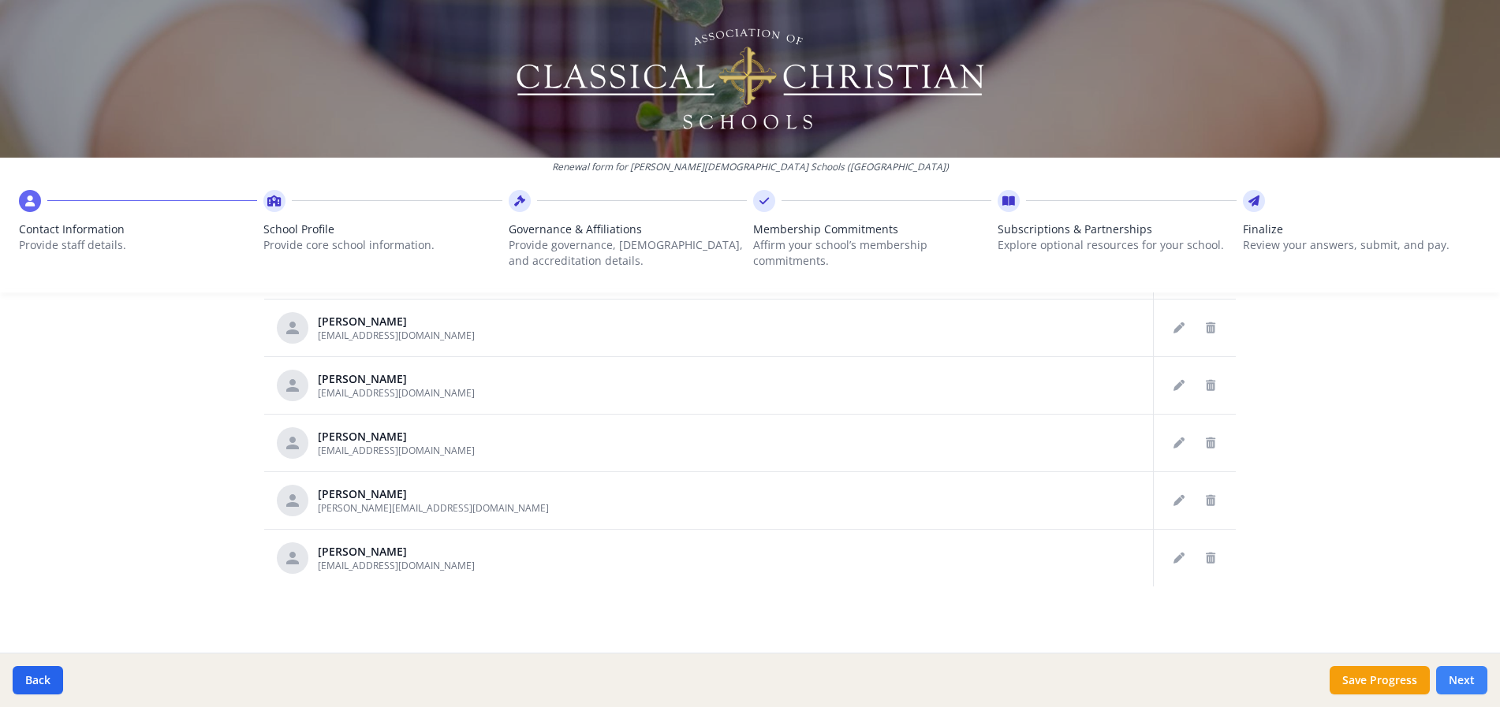
click at [1469, 680] on button "Next" at bounding box center [1461, 680] width 51 height 28
type input "(419) 389-8700"
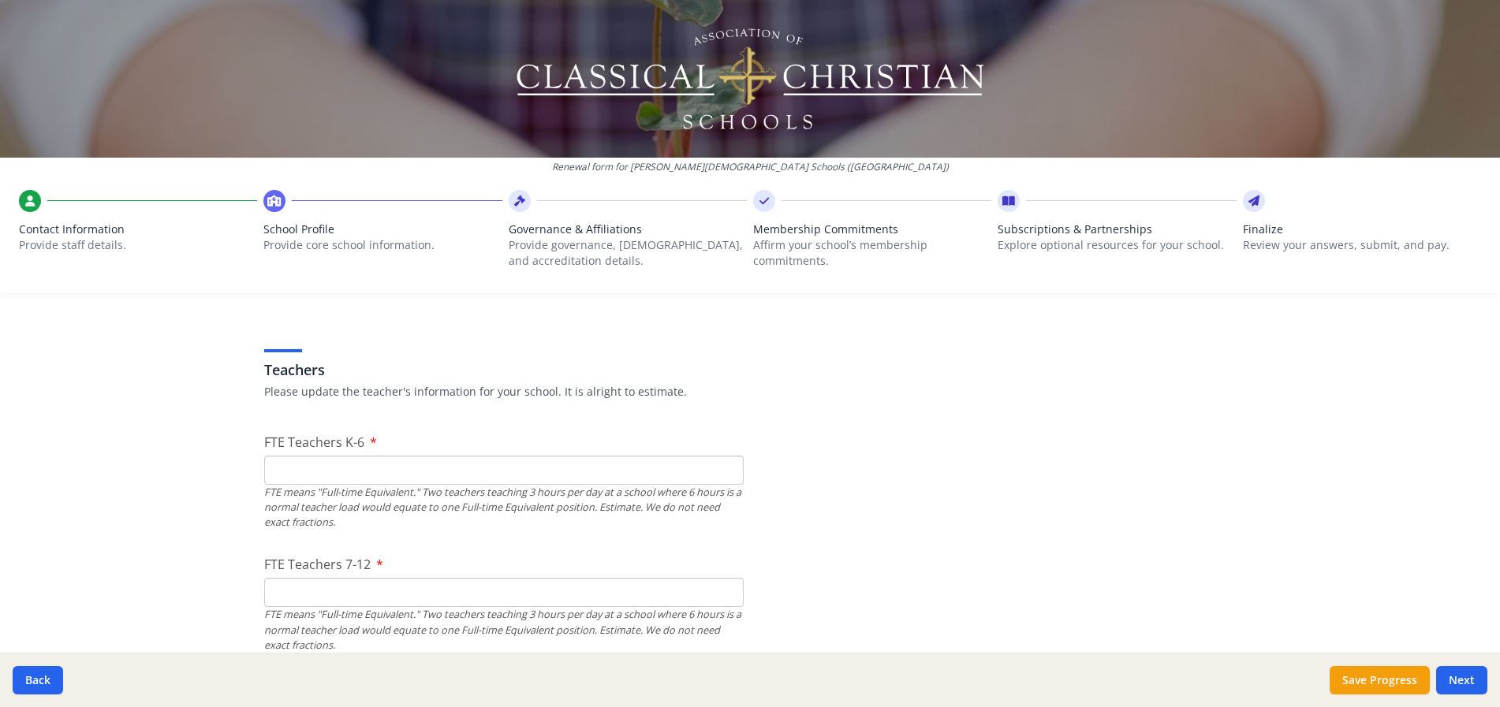
scroll to position [912, 0]
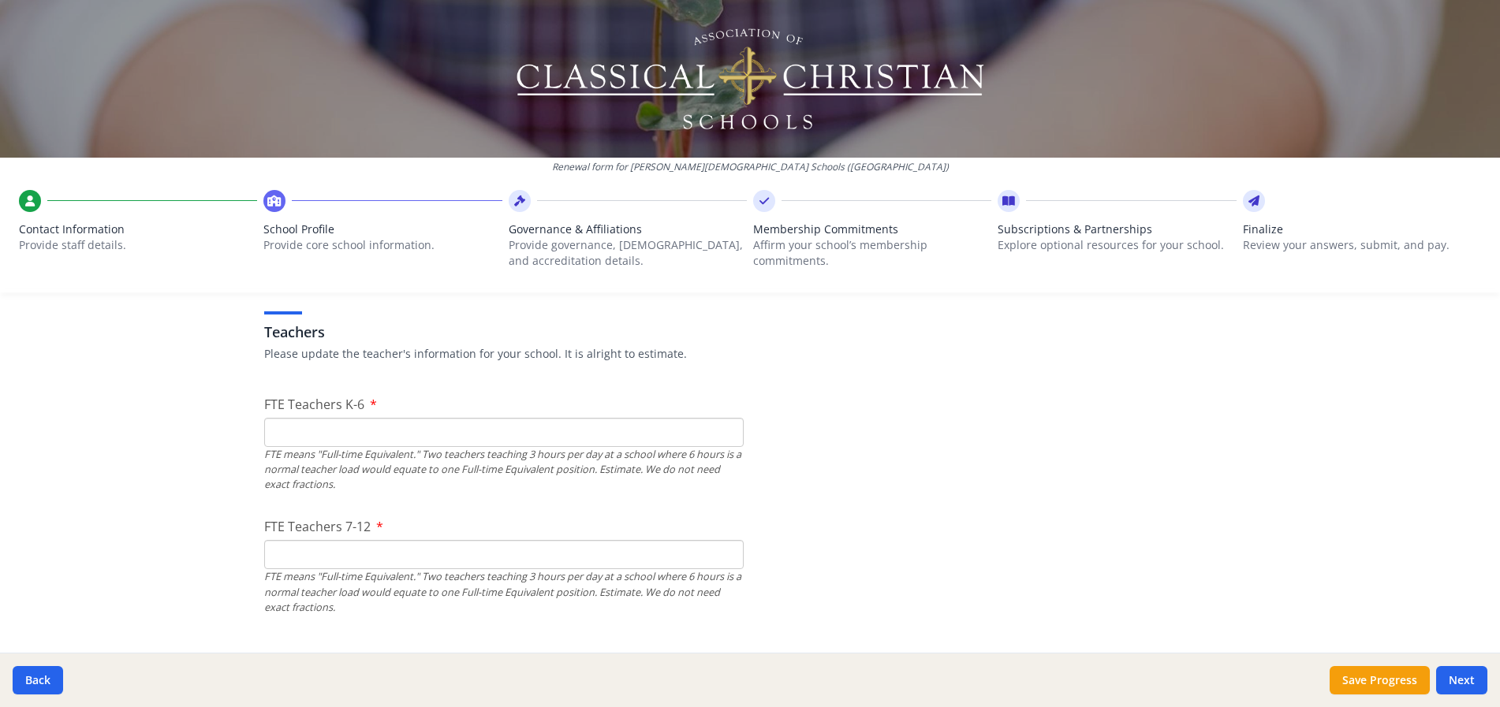
click at [276, 434] on input "FTE Teachers K-6" at bounding box center [503, 432] width 479 height 29
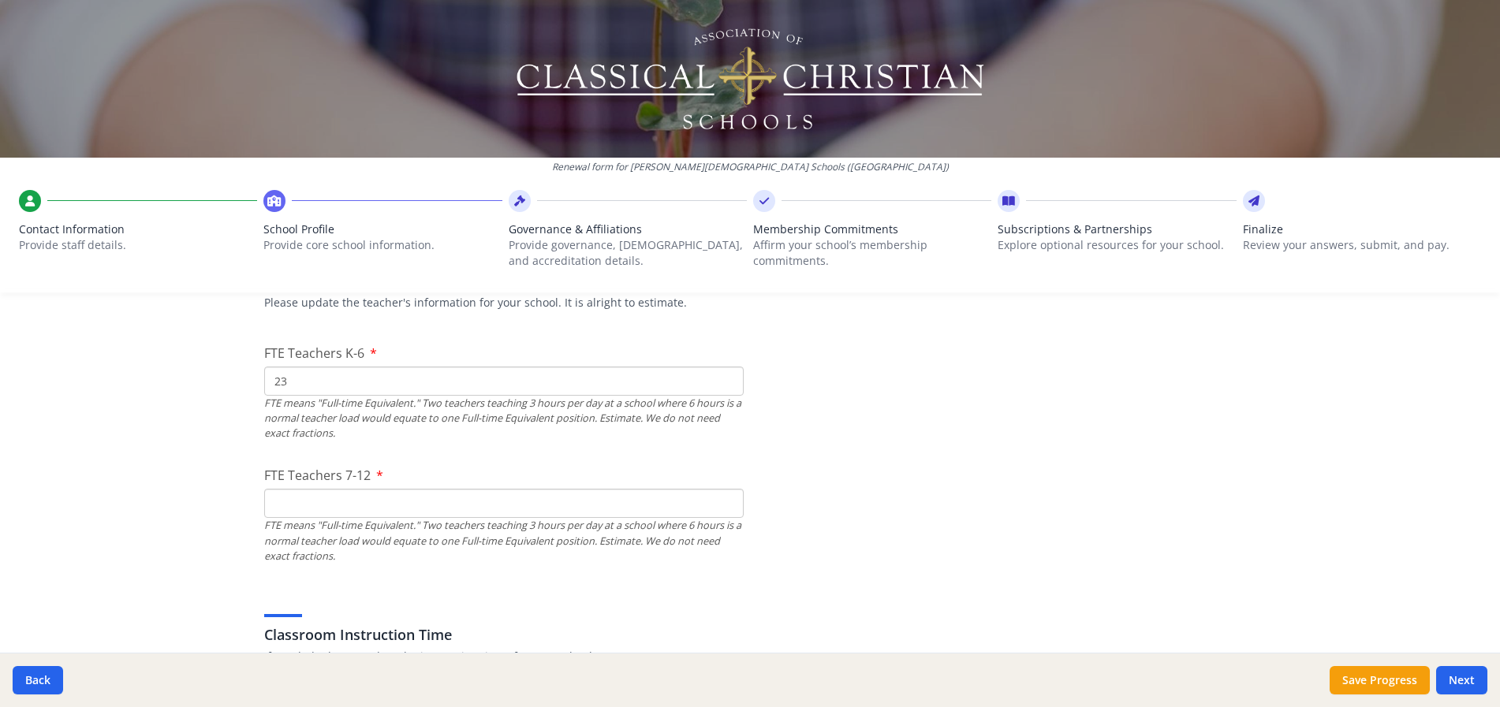
scroll to position [991, 0]
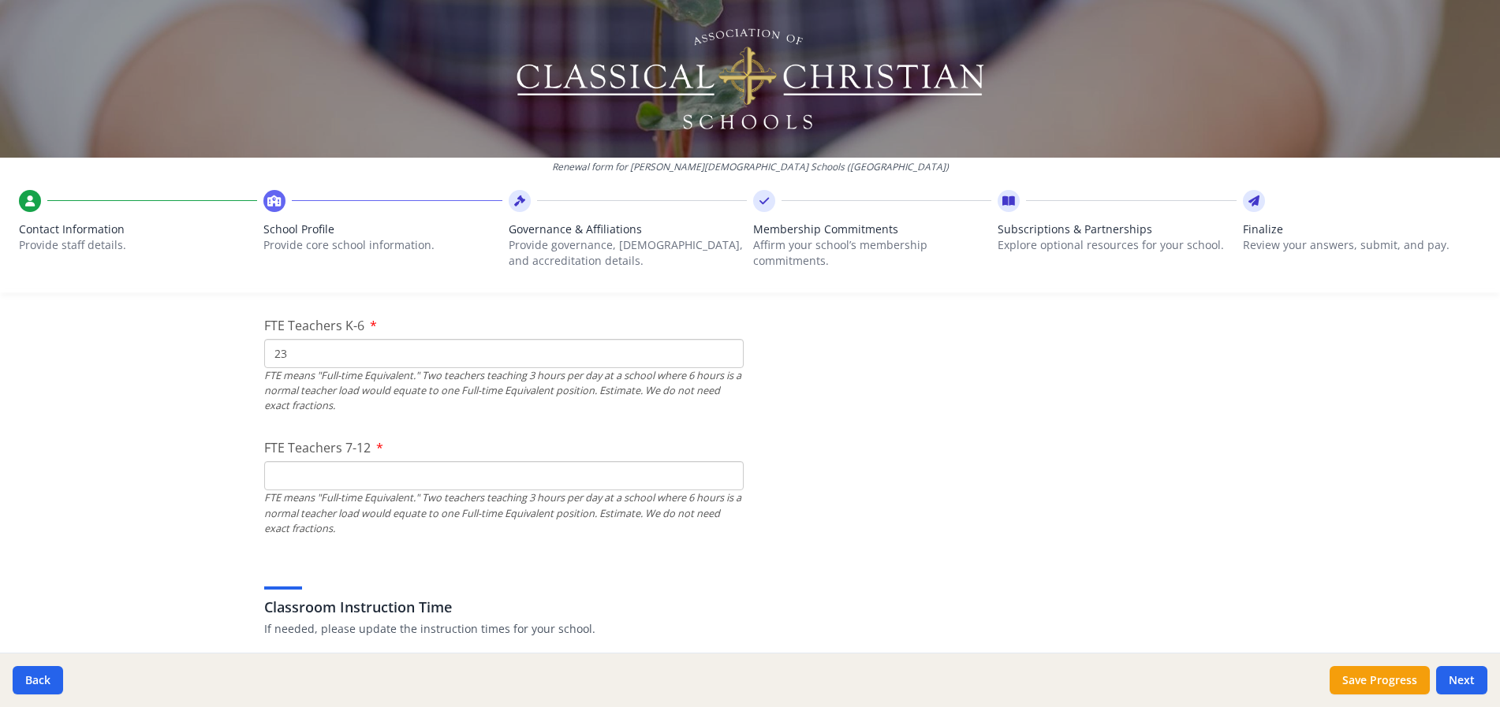
type input "23"
click at [272, 475] on input "FTE Teachers 7-12" at bounding box center [503, 475] width 479 height 29
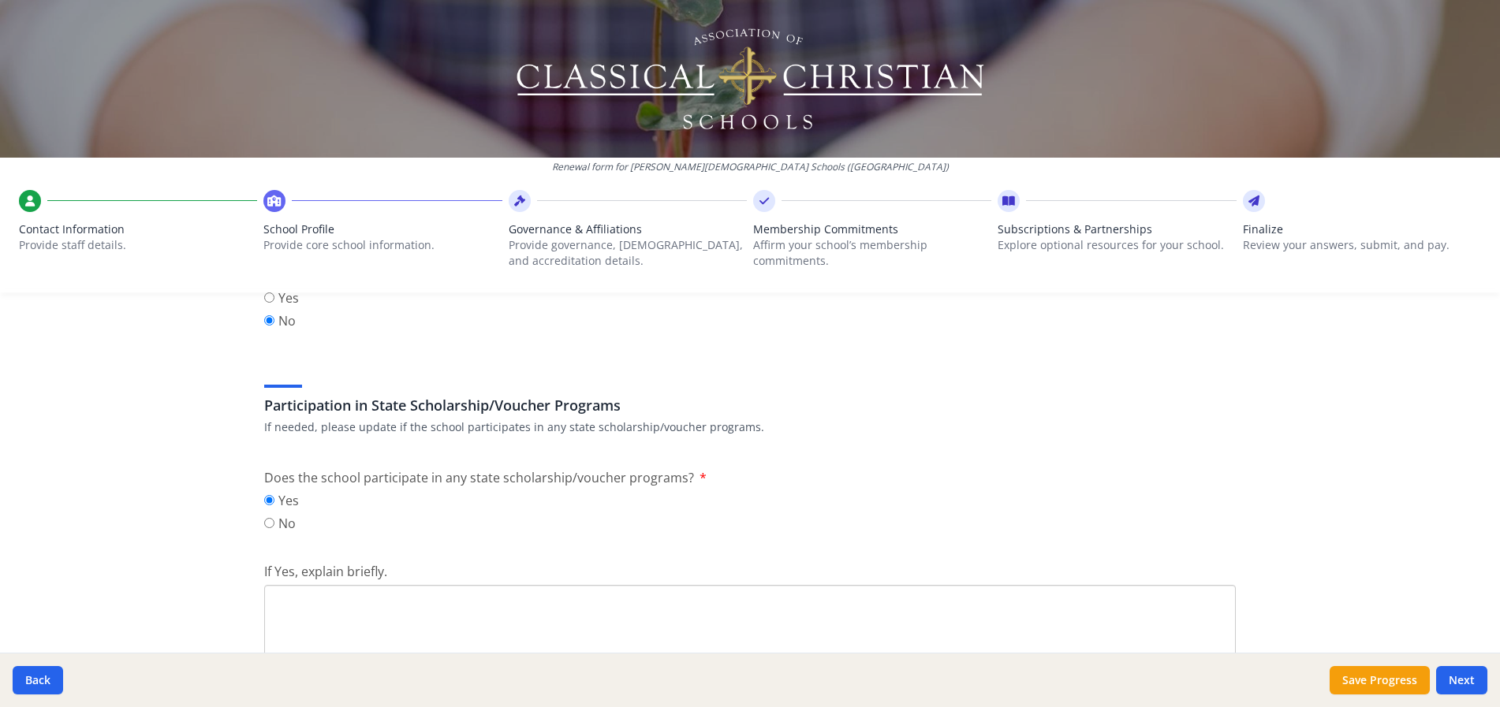
scroll to position [2016, 0]
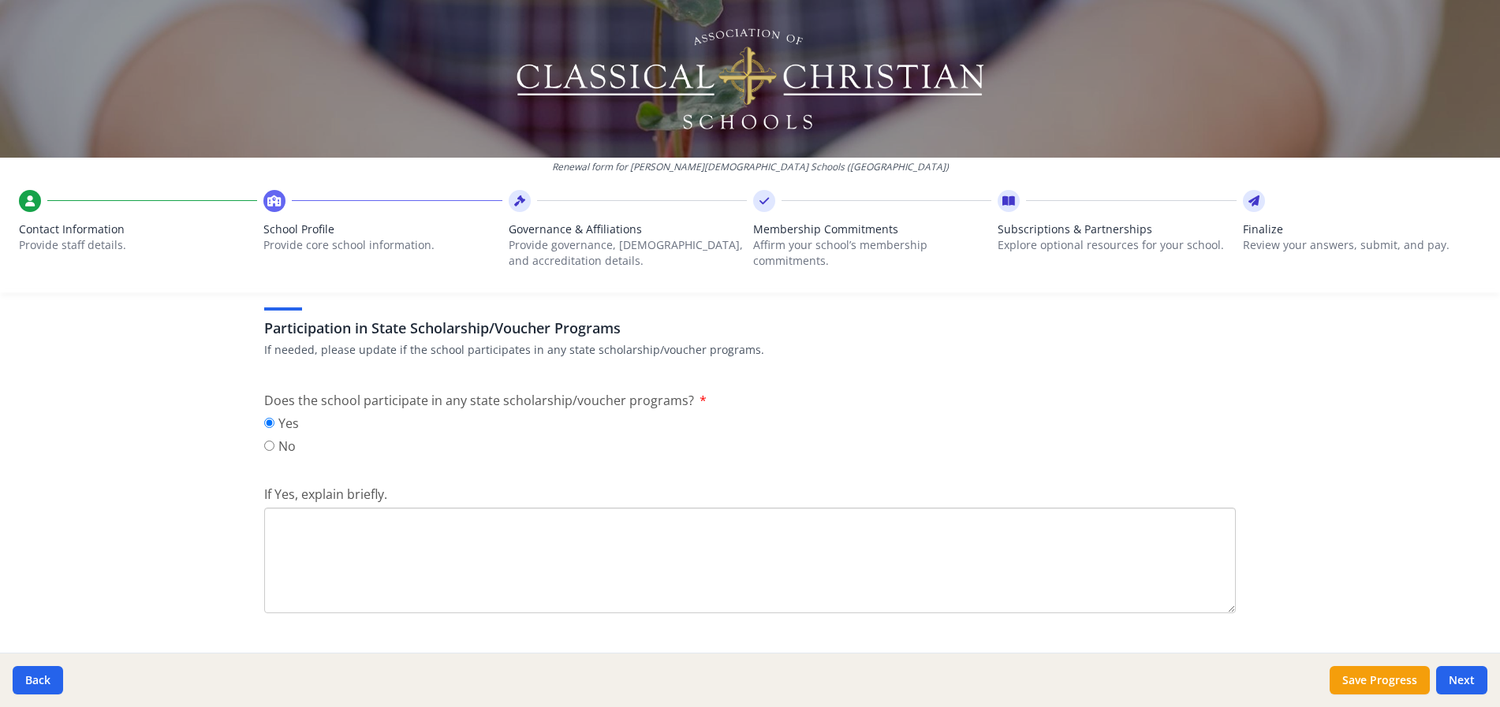
type input "28"
click at [299, 539] on textarea "If Yes, explain briefly." at bounding box center [749, 561] width 971 height 106
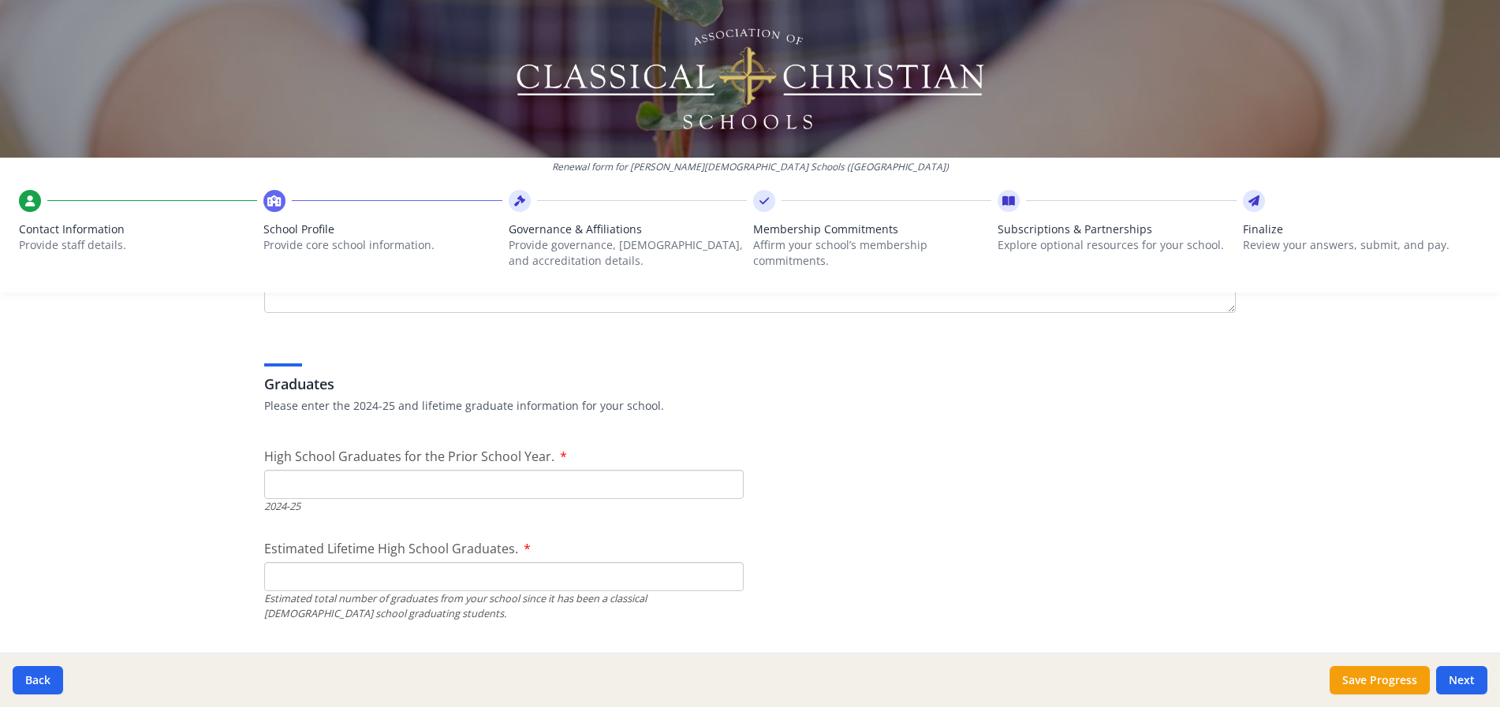
scroll to position [2331, 0]
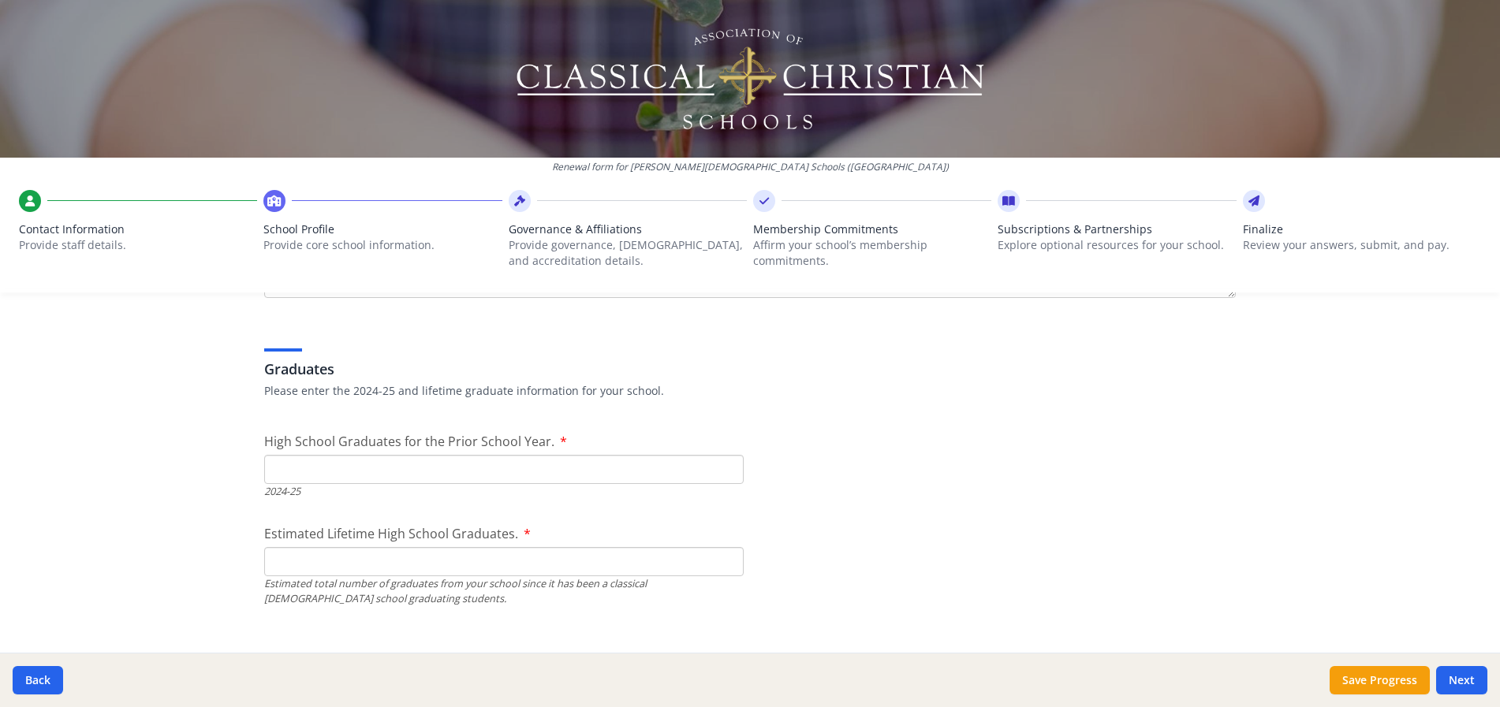
type textarea "EdChoice"
drag, startPoint x: 315, startPoint y: 470, endPoint x: 305, endPoint y: 468, distance: 9.8
click at [315, 470] on input "High School Graduates for the Prior School Year." at bounding box center [503, 469] width 479 height 29
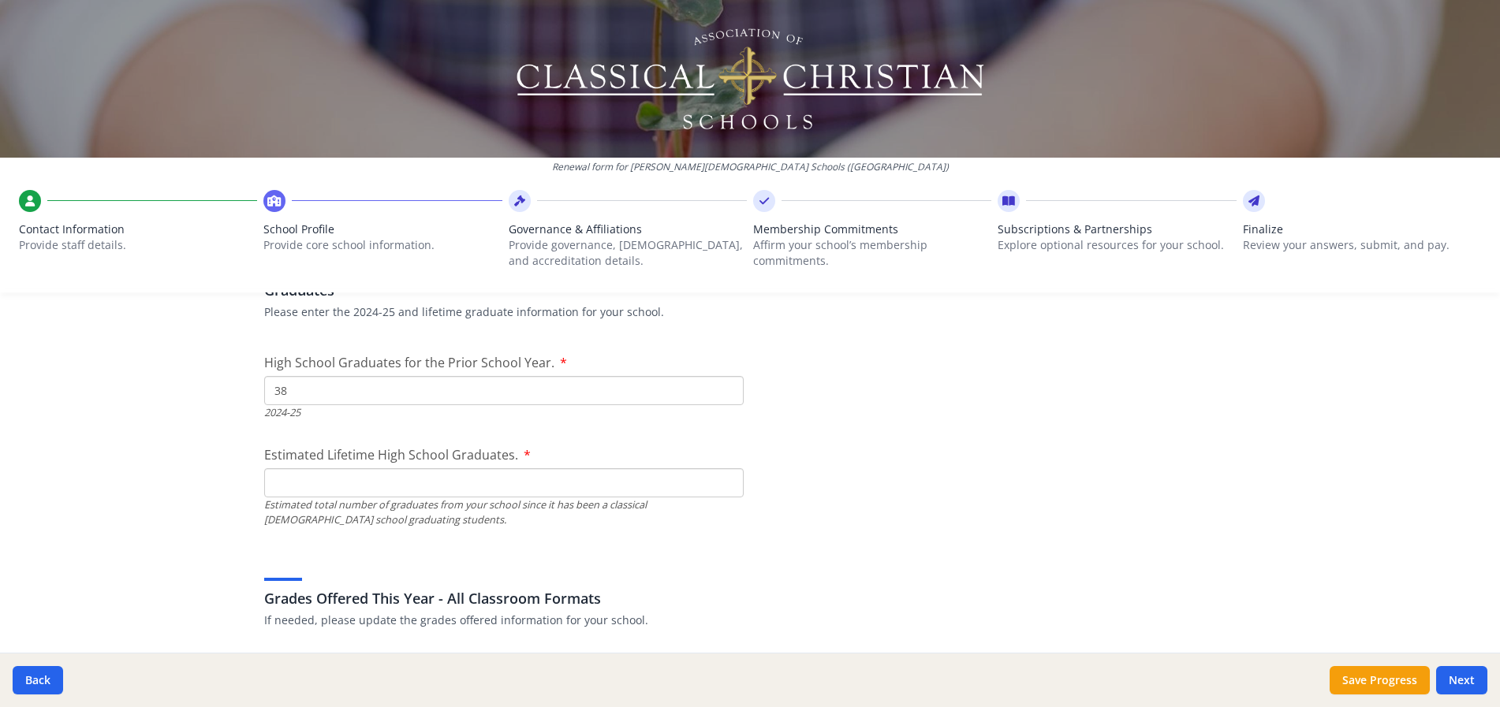
scroll to position [2489, 0]
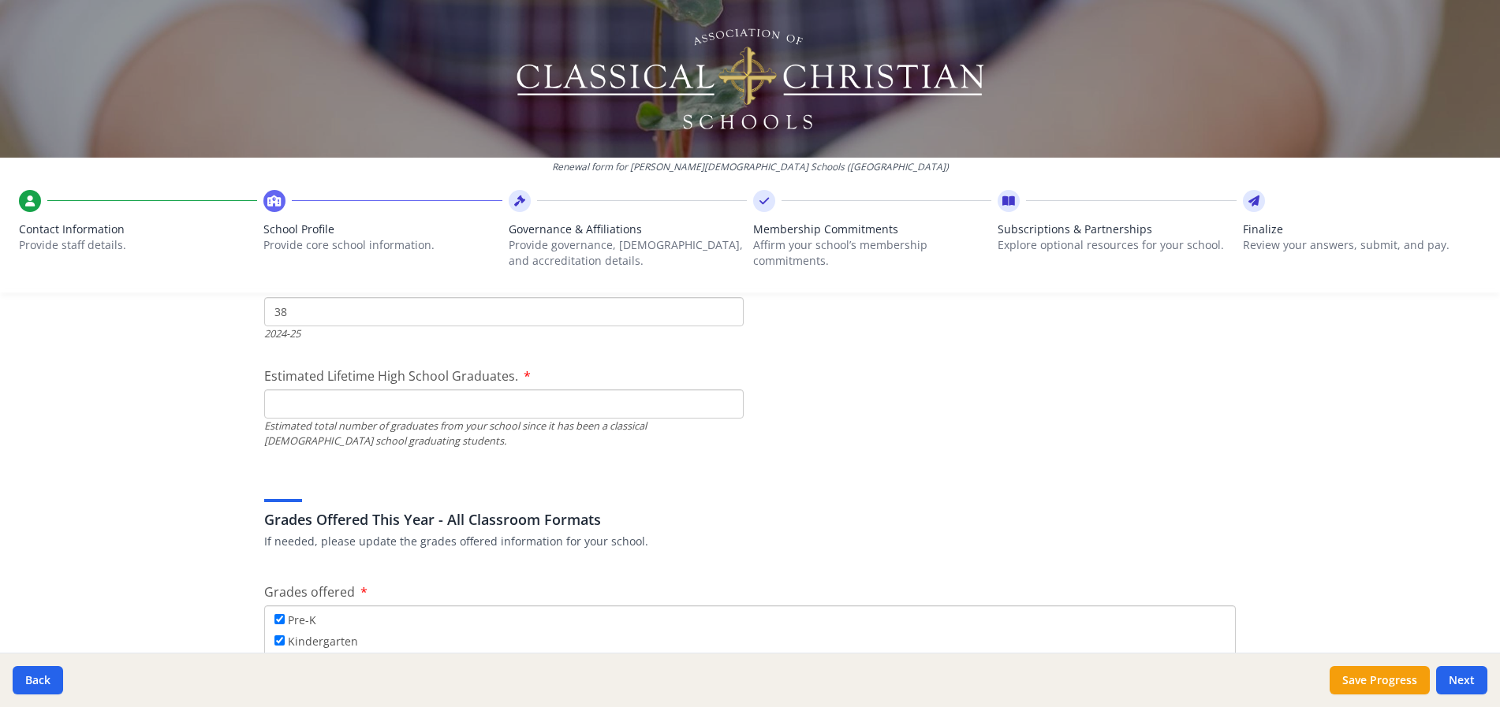
type input "38"
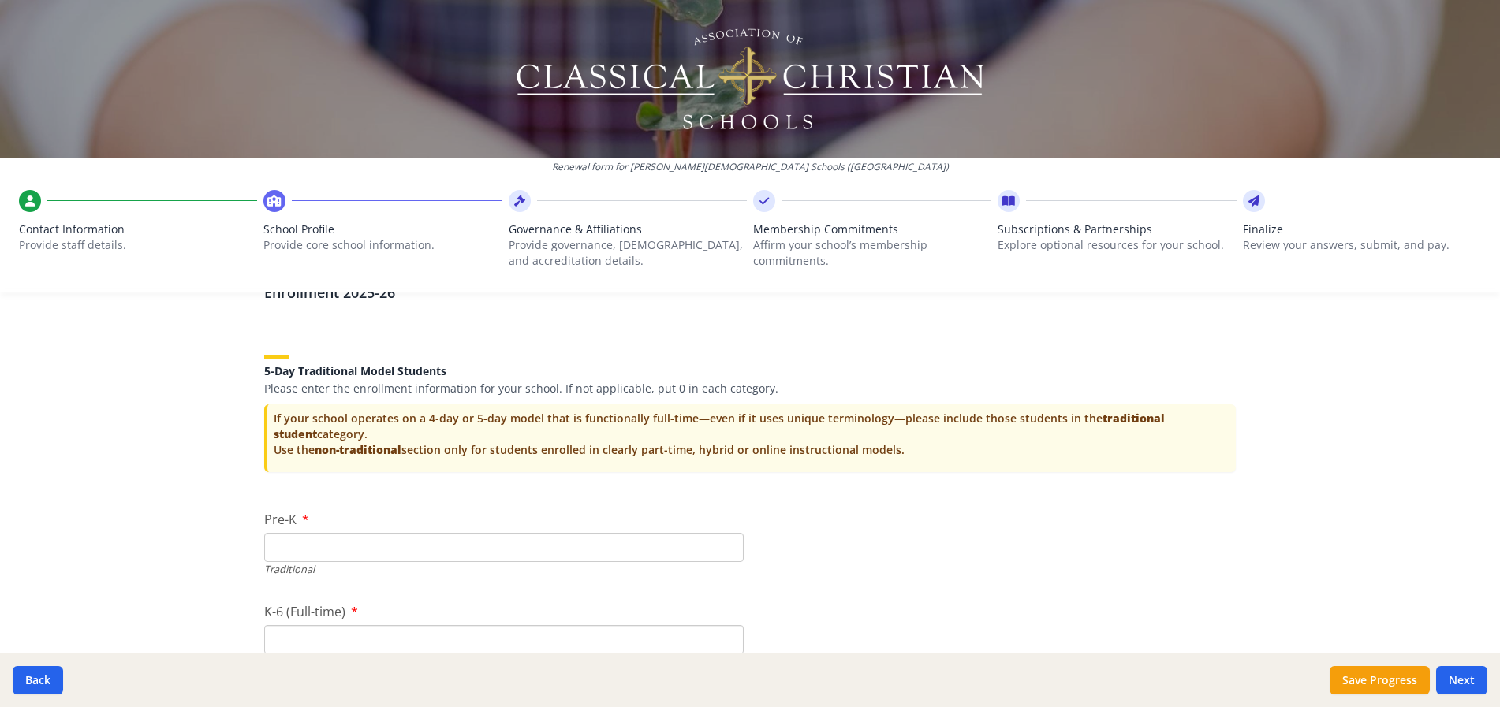
scroll to position [3277, 0]
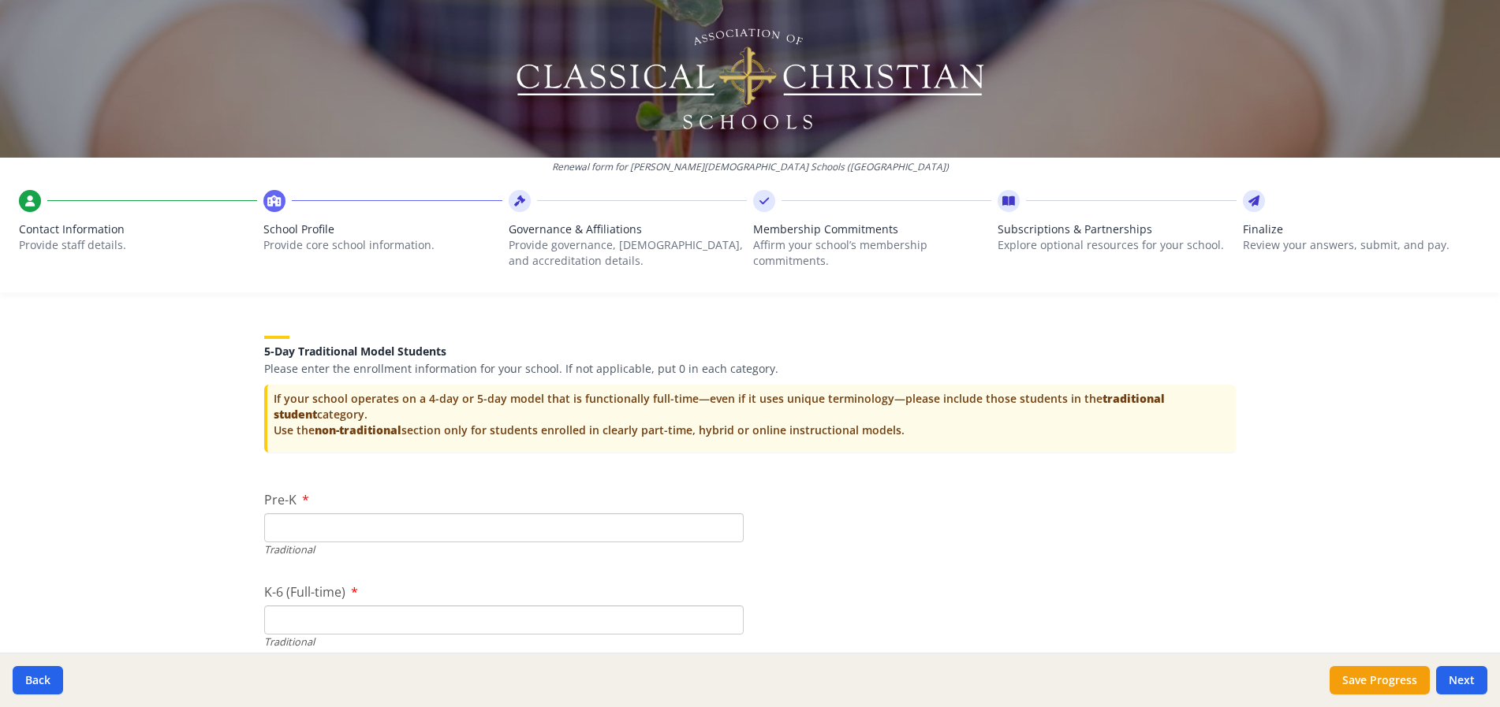
click at [299, 525] on input "Pre-K" at bounding box center [503, 527] width 479 height 29
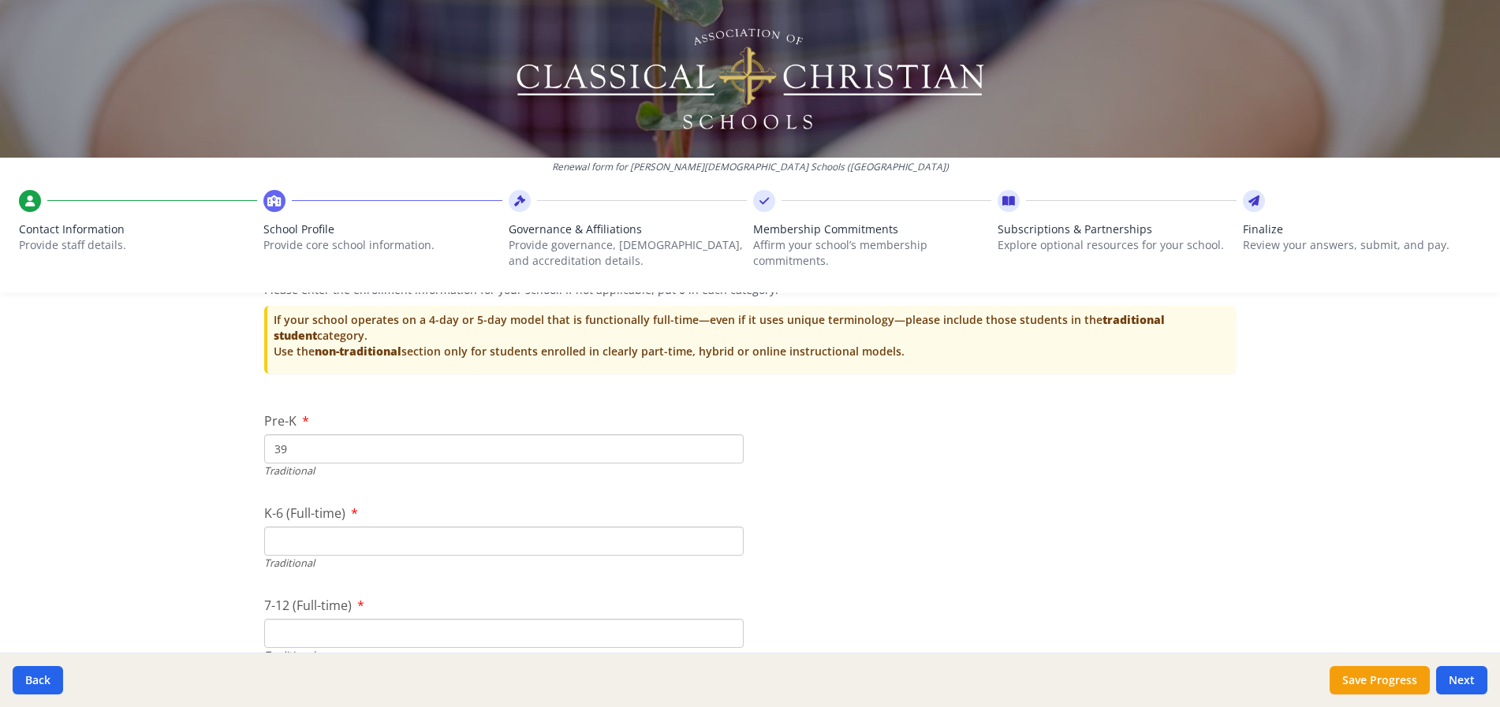
scroll to position [3435, 0]
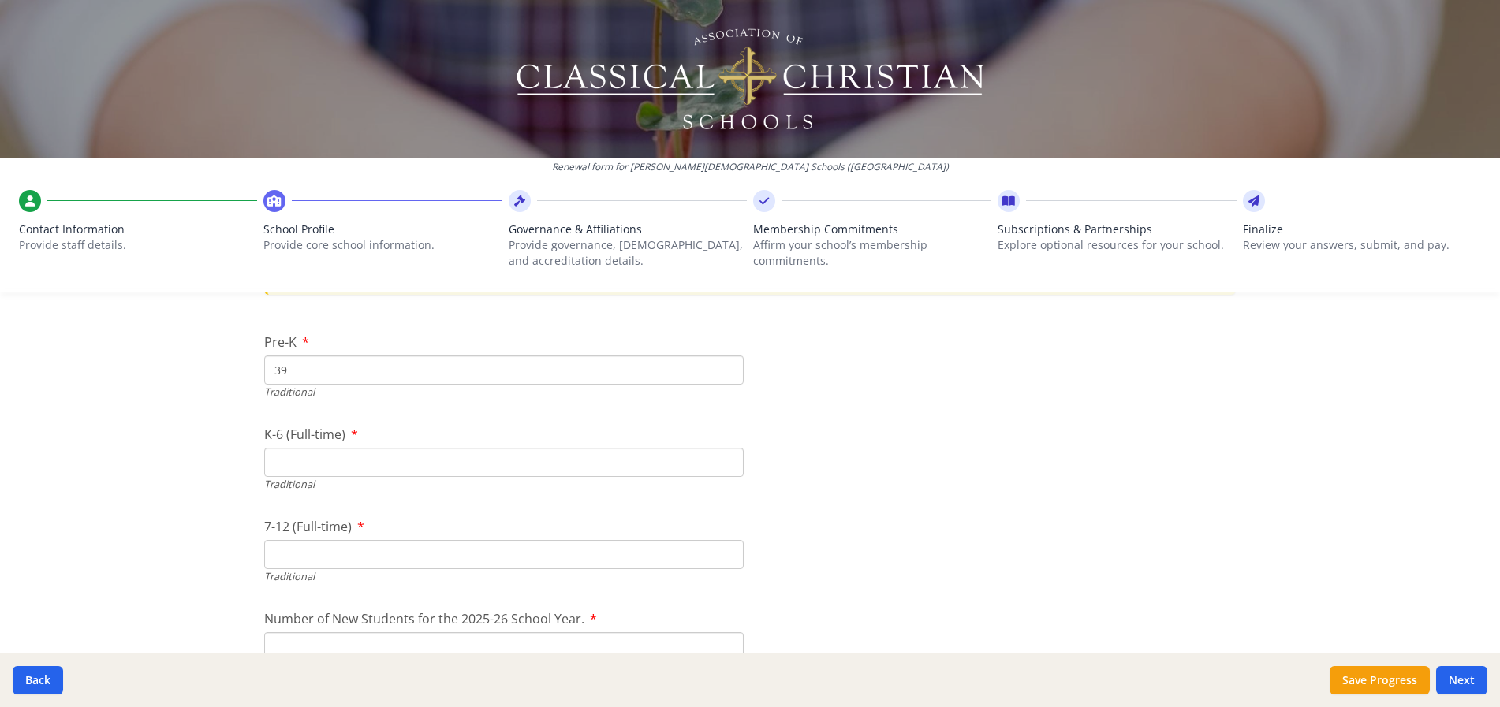
type input "39"
click at [275, 464] on input "K-6 (Full-time)" at bounding box center [503, 462] width 479 height 29
type input "383"
click at [286, 562] on input "7-12 (Full-time)" at bounding box center [503, 554] width 479 height 29
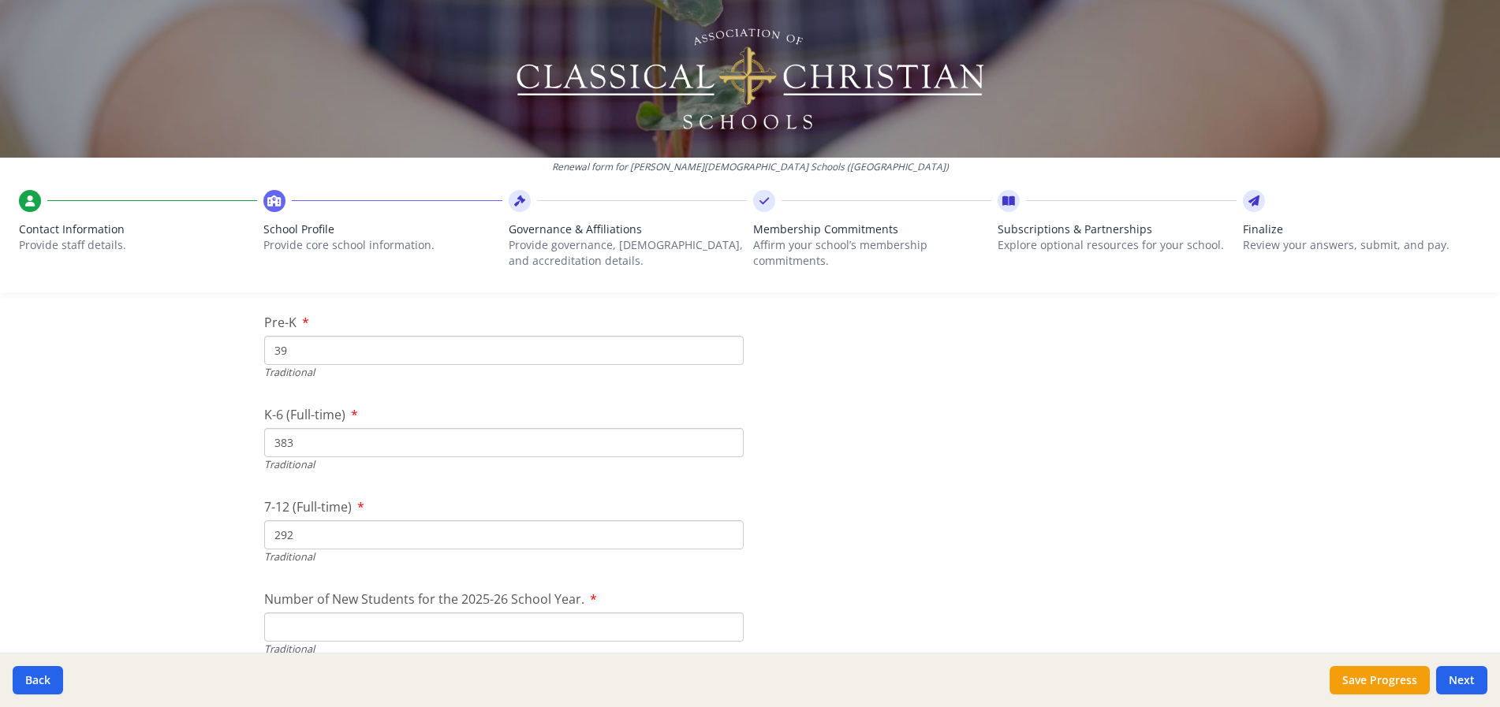
scroll to position [3514, 0]
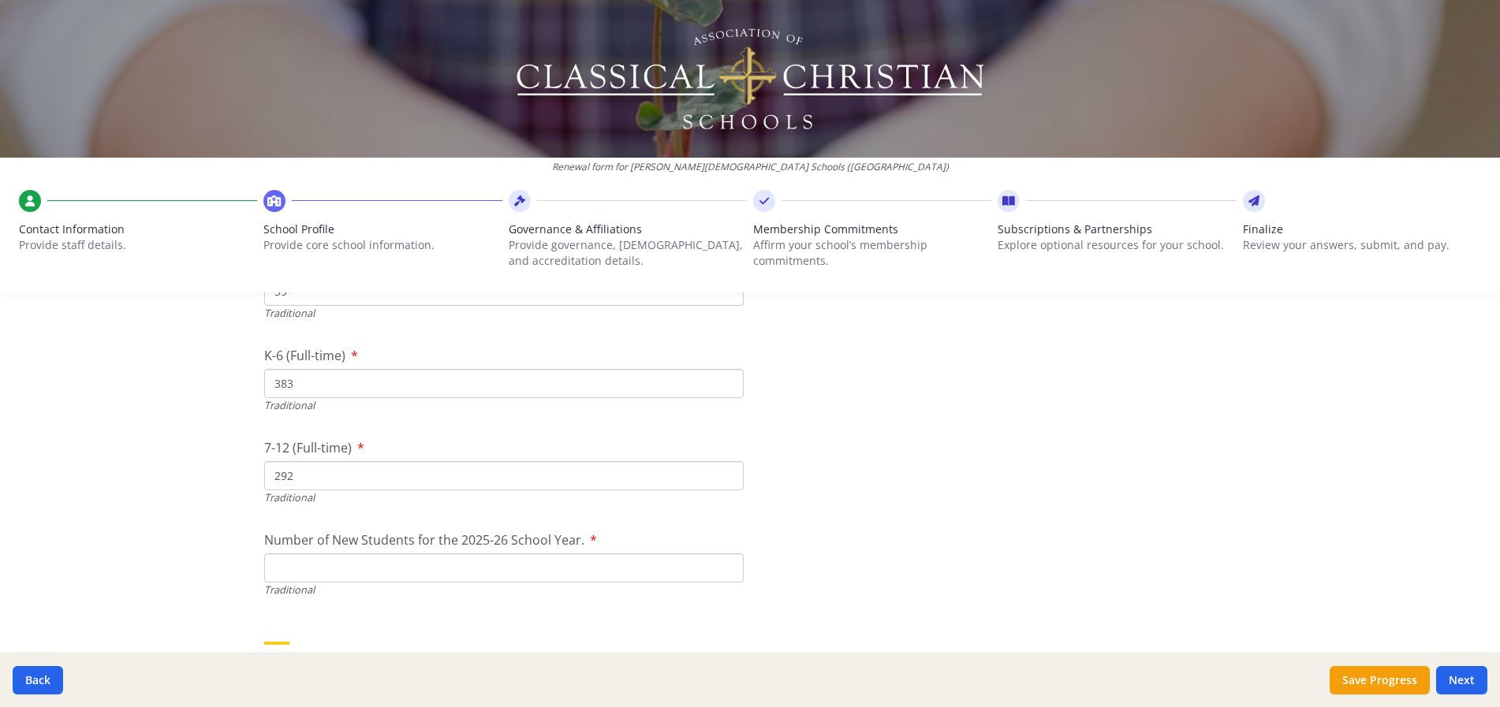
type input "292"
click at [285, 573] on input "Number of New Students for the 2025-26 School Year." at bounding box center [503, 567] width 479 height 29
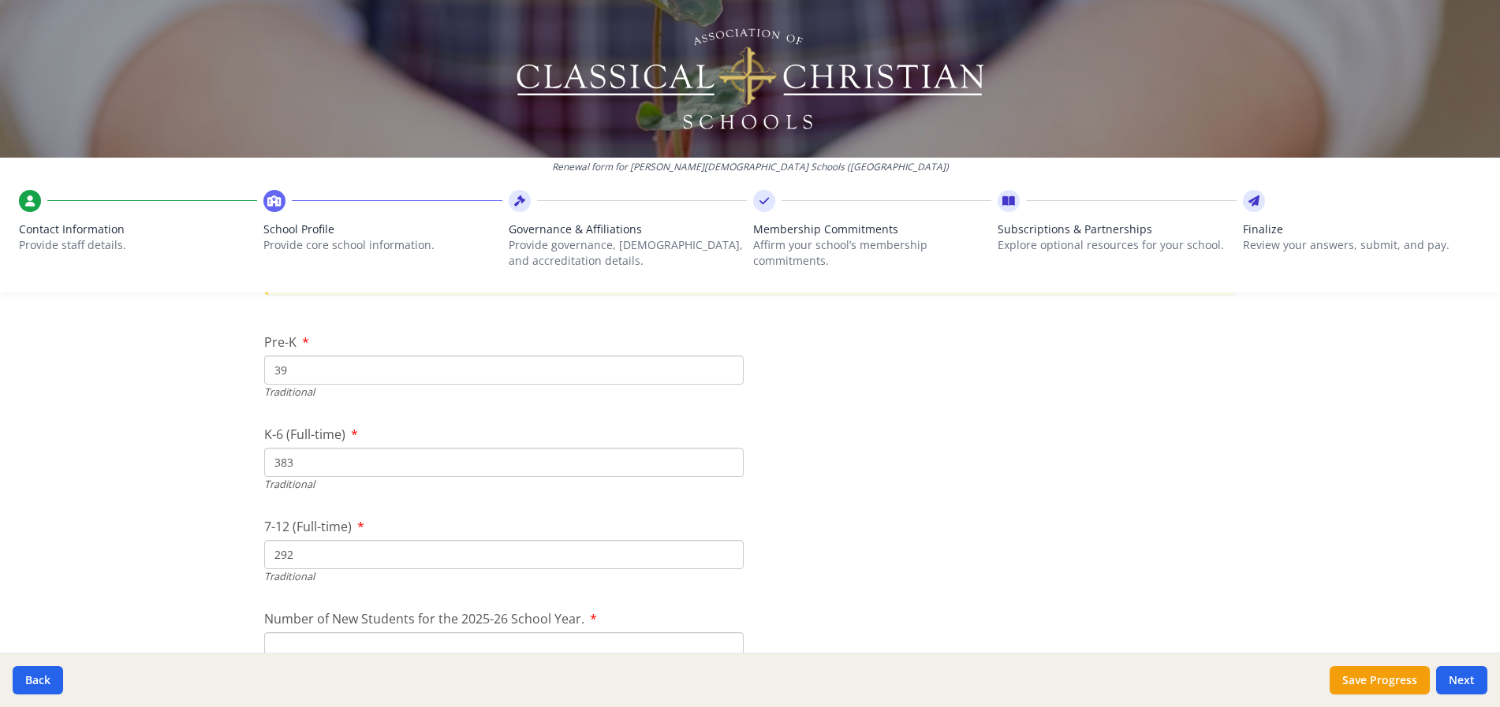
click at [296, 379] on input "39" at bounding box center [503, 370] width 479 height 29
type input "3"
type input "40"
drag, startPoint x: 295, startPoint y: 468, endPoint x: 295, endPoint y: 451, distance: 17.3
click at [295, 464] on input "383" at bounding box center [503, 462] width 479 height 29
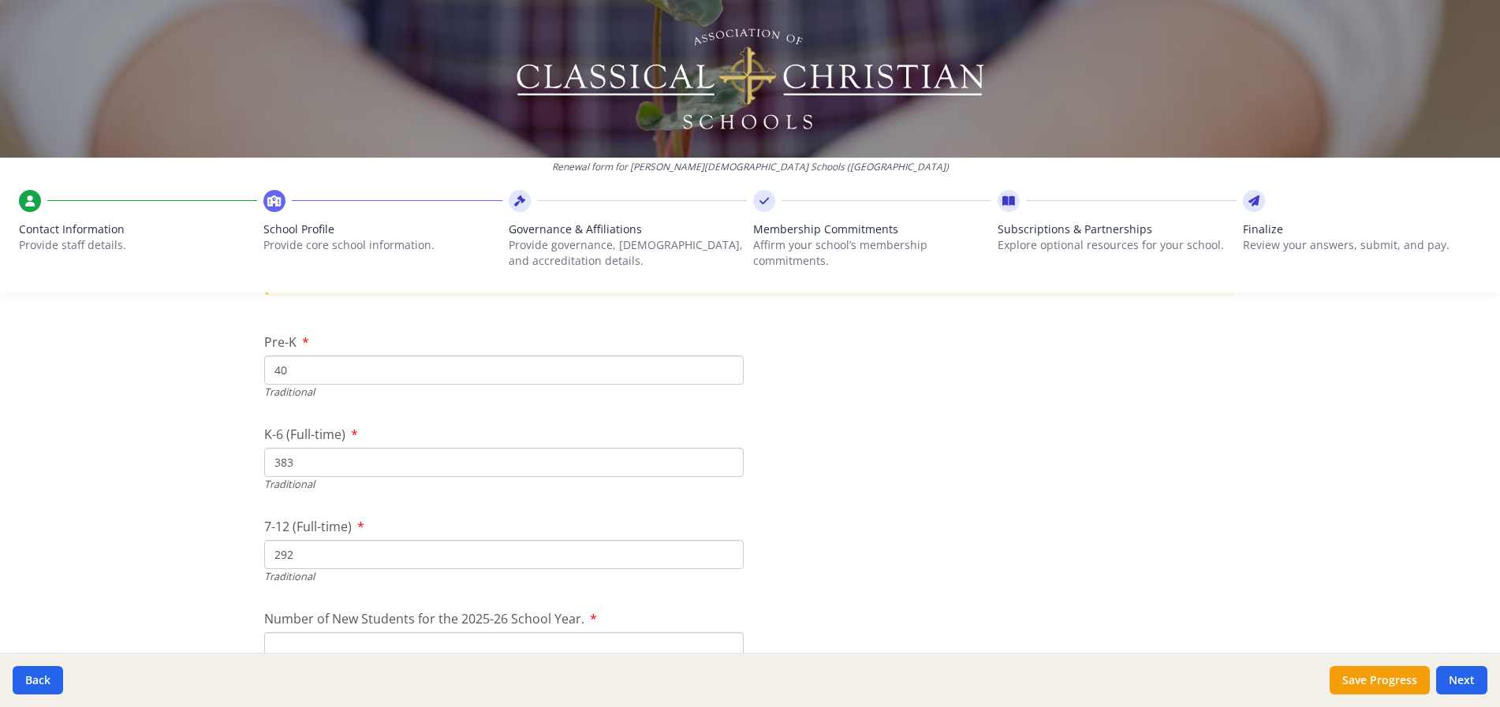
click at [293, 556] on input "292" at bounding box center [503, 554] width 479 height 29
type input "293"
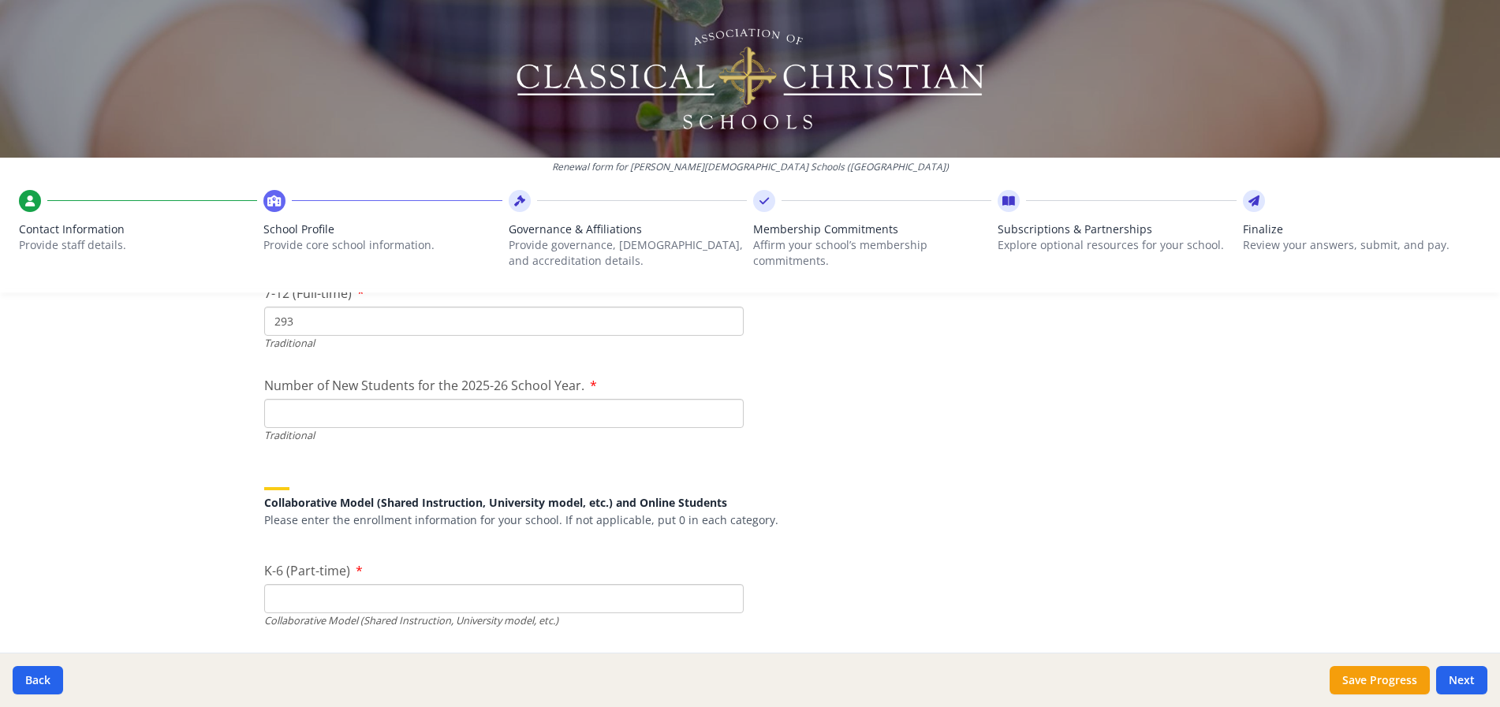
scroll to position [3672, 0]
click at [290, 412] on input "Number of New Students for the 2025-26 School Year." at bounding box center [503, 410] width 479 height 29
type input "92"
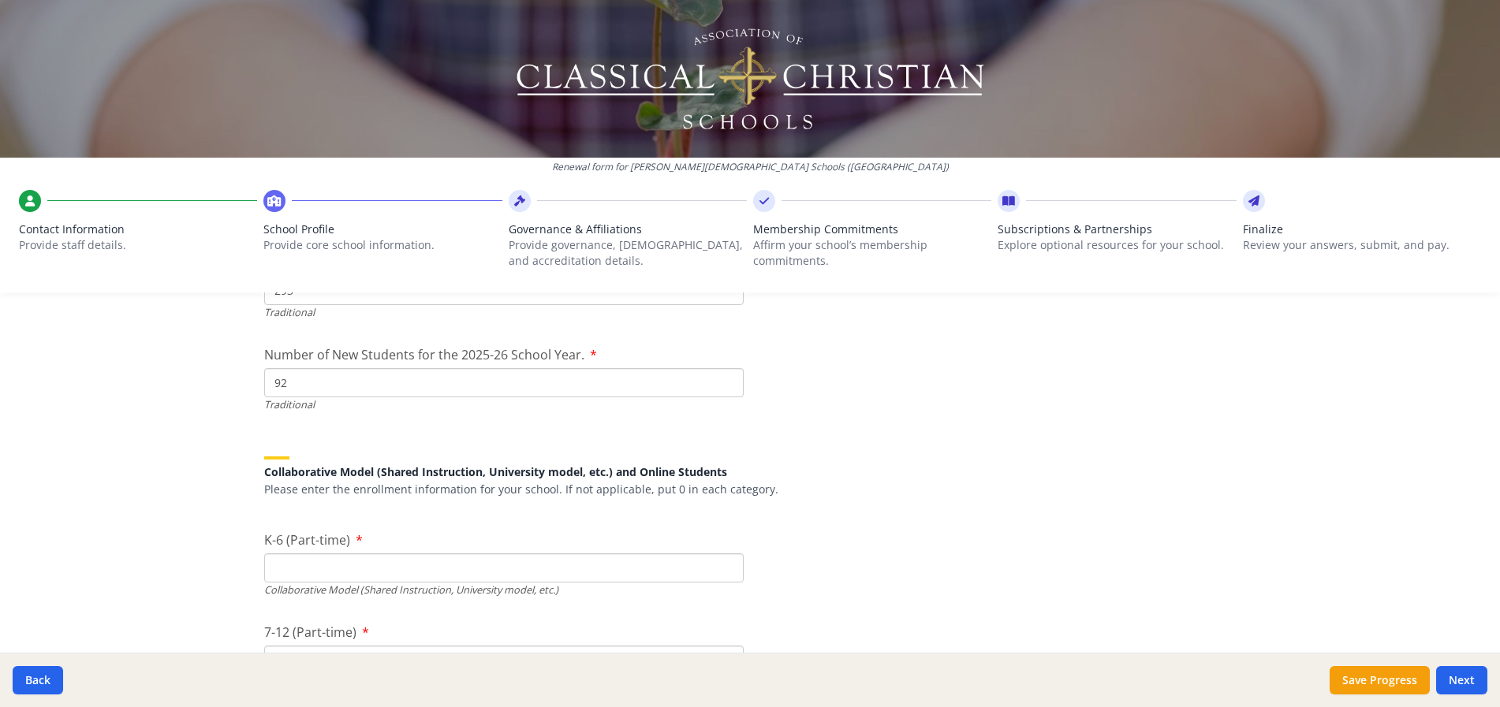
scroll to position [3829, 0]
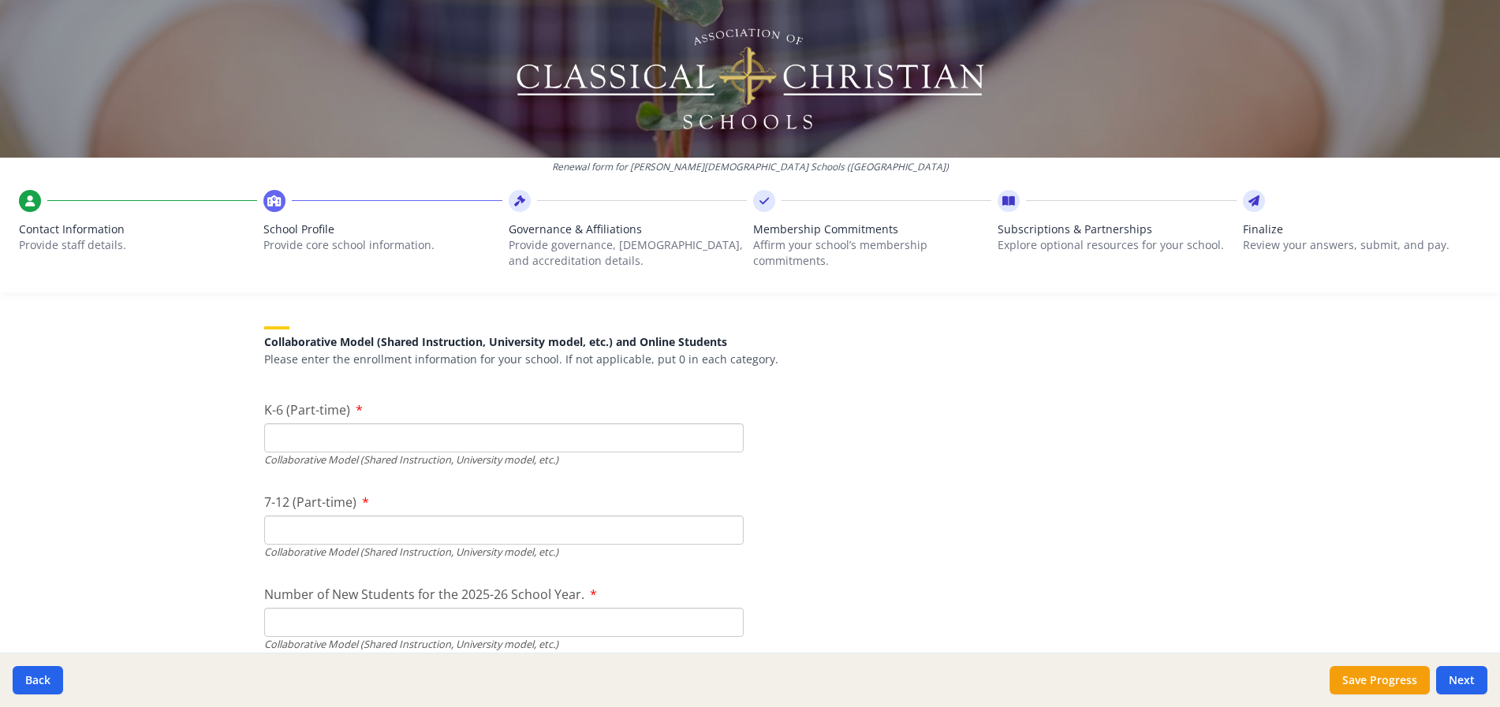
click at [318, 437] on input "K-6 (Part-time)" at bounding box center [503, 437] width 479 height 29
type input "0"
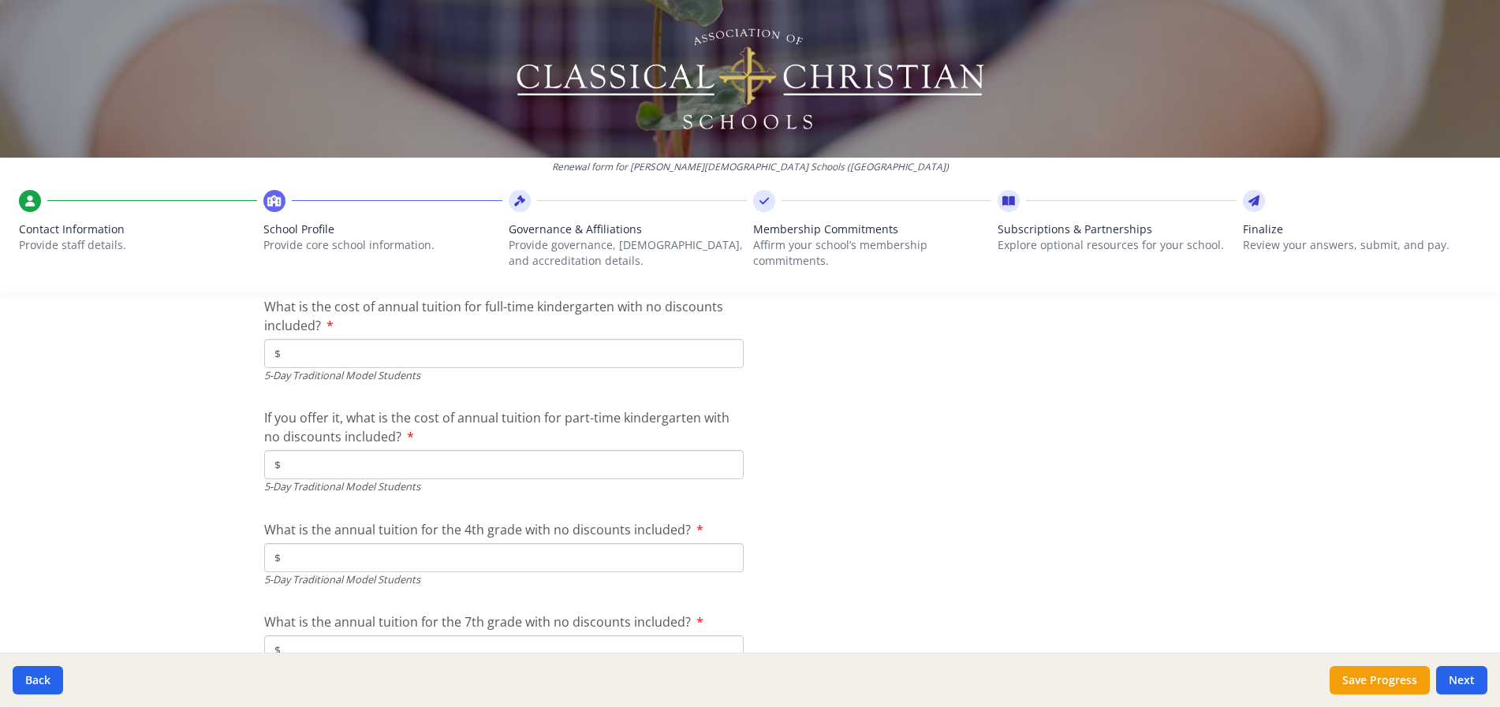
click at [315, 463] on input "$" at bounding box center [503, 464] width 479 height 29
click at [315, 354] on input "$" at bounding box center [503, 353] width 479 height 29
type input "$7 840"
type input "$0"
type input "$8 840"
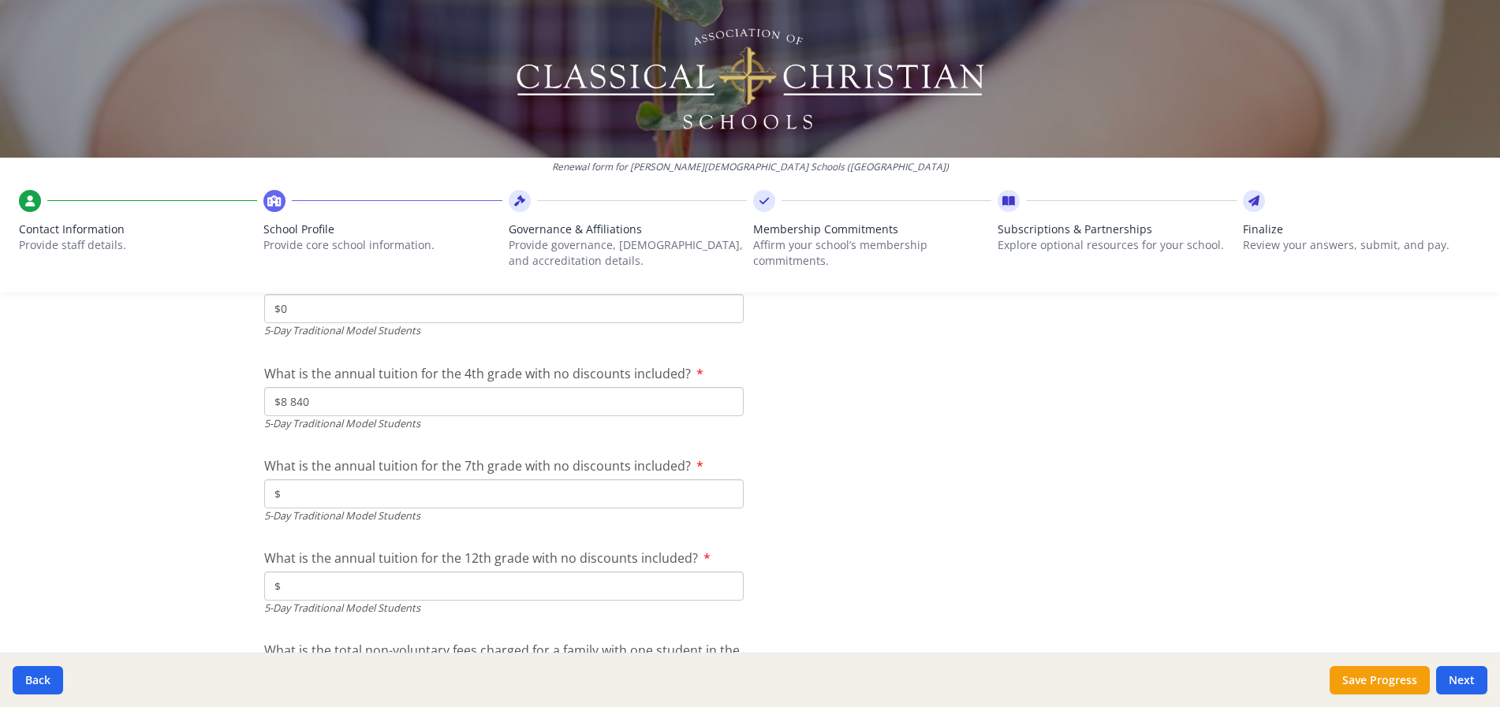
scroll to position [4476, 0]
type input "$10 400"
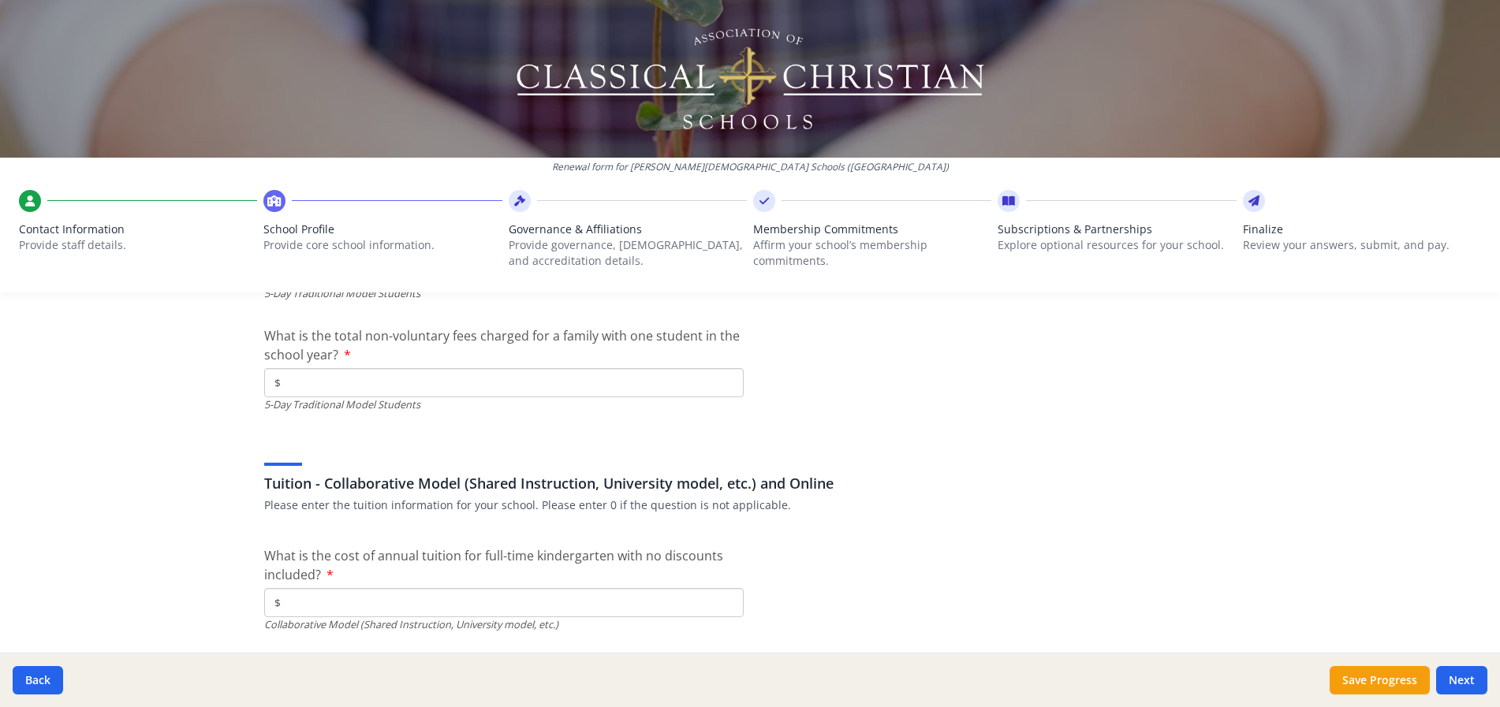
scroll to position [4791, 0]
type input "$11 790"
click at [305, 386] on input "$" at bounding box center [503, 380] width 479 height 29
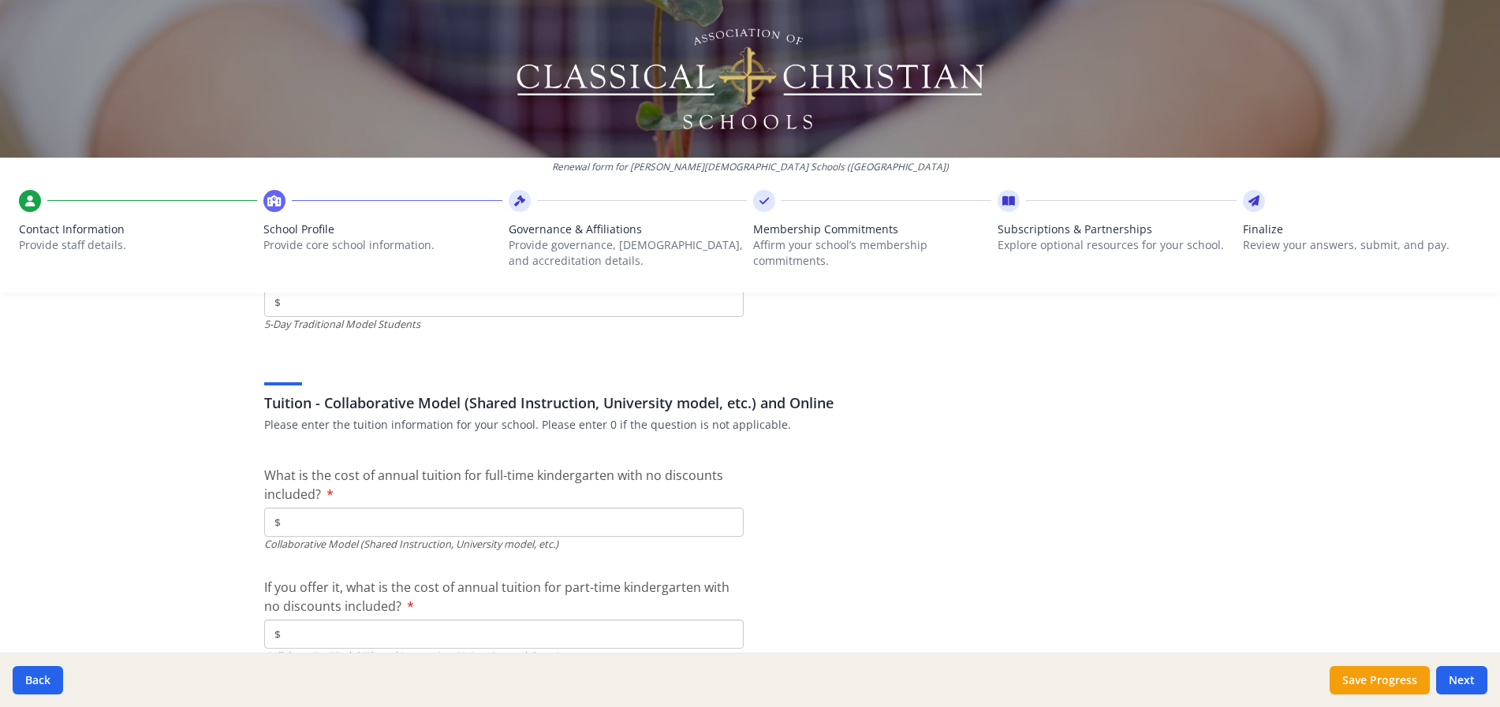
scroll to position [4870, 0]
type input "$0"
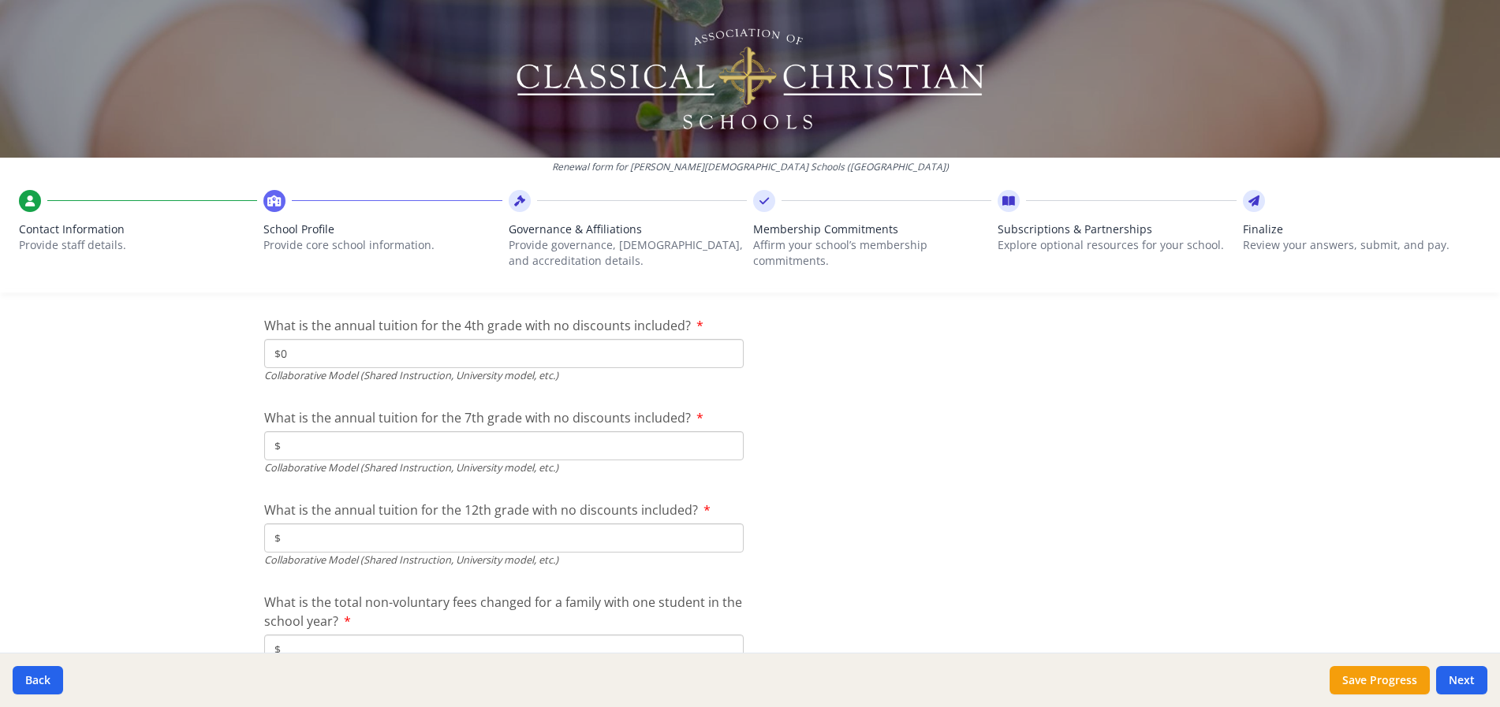
type input "$0"
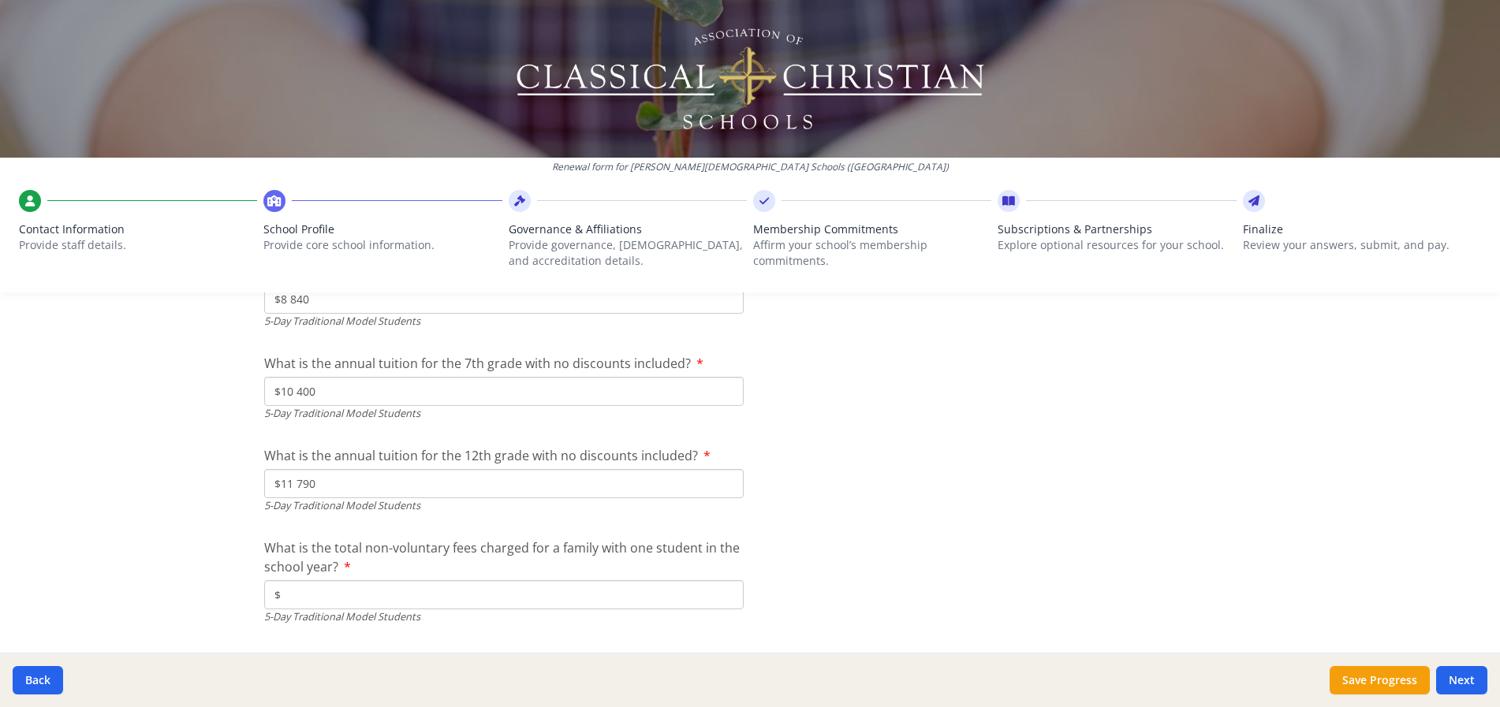
scroll to position [4626, 0]
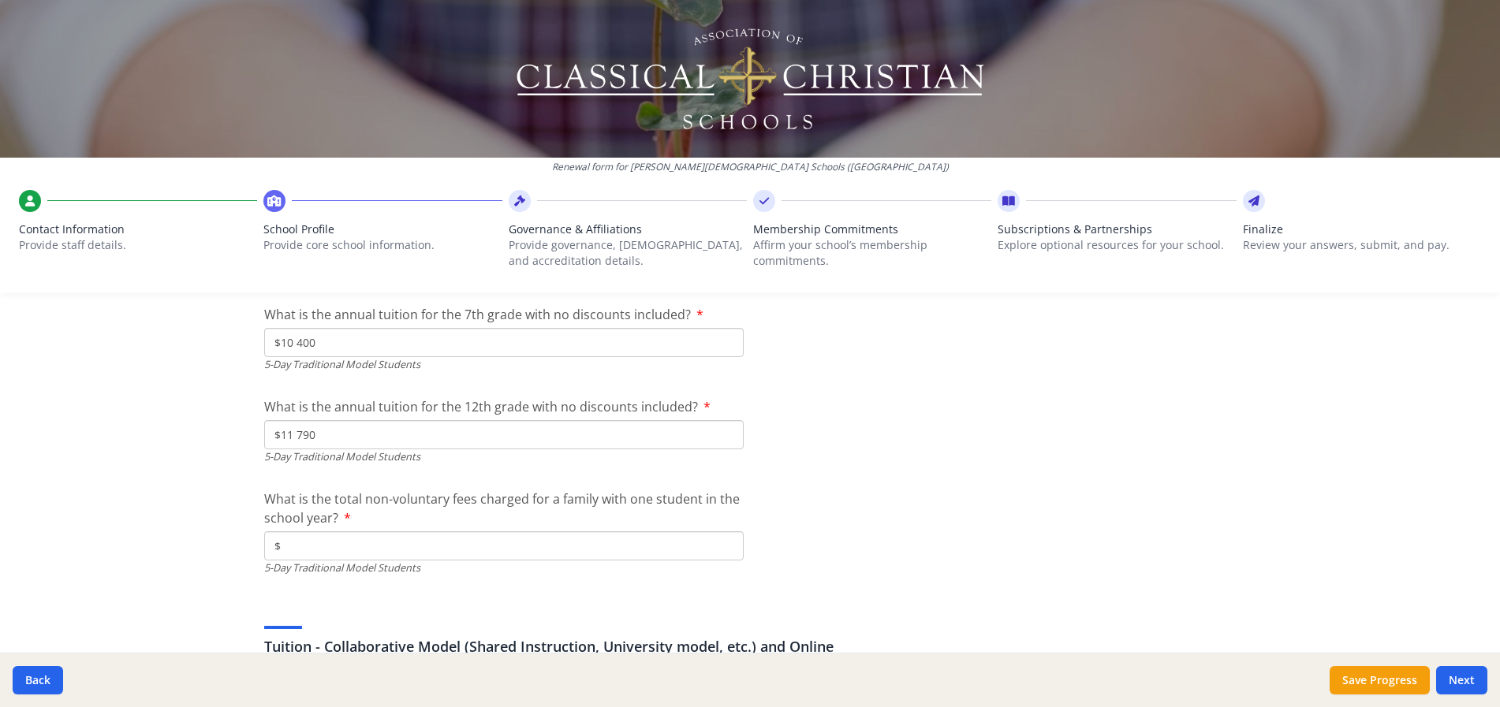
type input "$0"
click at [1382, 680] on button "Save Progress" at bounding box center [1379, 680] width 100 height 28
type input "(419) 389-8703"
